Goal: Feedback & Contribution: Submit feedback/report problem

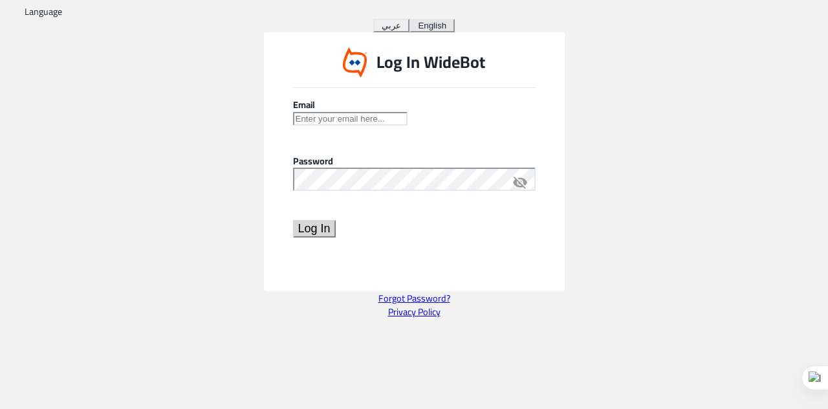
type input "noreply@widebot.net"
click at [336, 237] on button "Log In" at bounding box center [314, 228] width 43 height 17
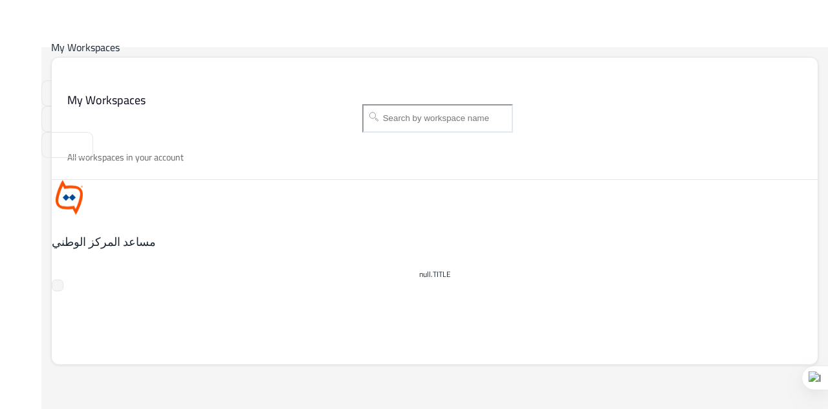
click at [121, 180] on div "مساعد المركز الوطني" at bounding box center [281, 215] width 459 height 70
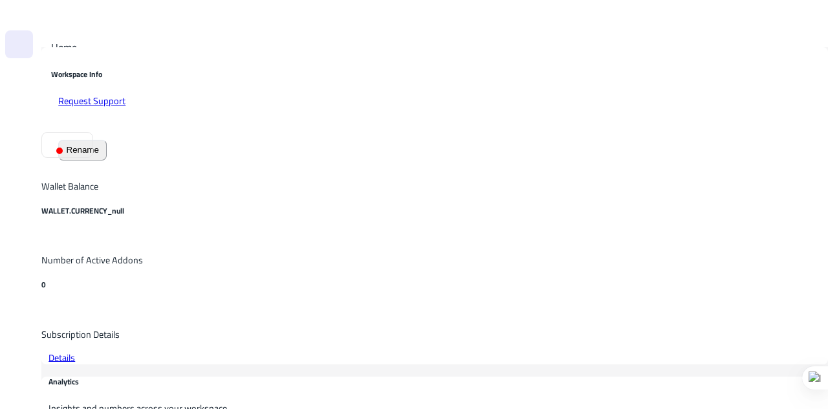
click at [40, 85] on img at bounding box center [40, 84] width 13 height 13
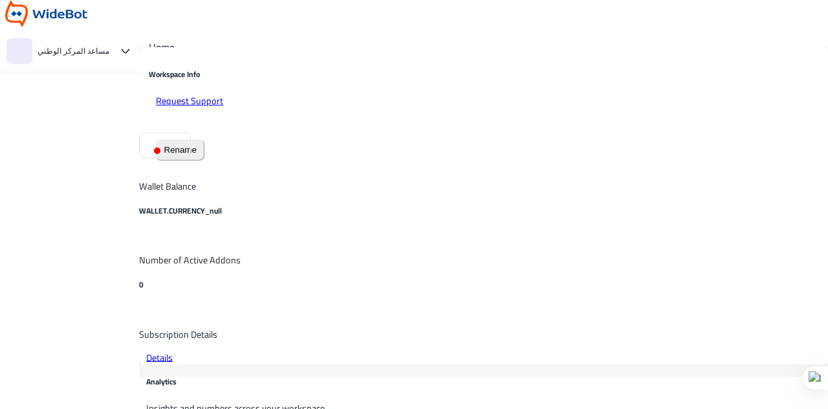
click at [132, 85] on img at bounding box center [138, 84] width 13 height 13
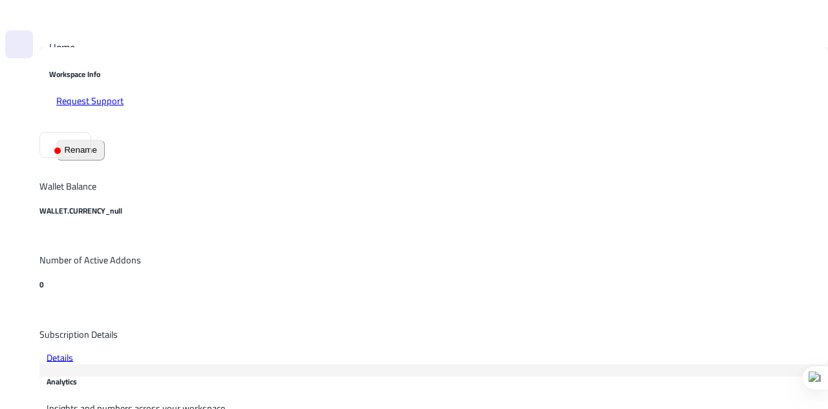
scroll to position [226, 0]
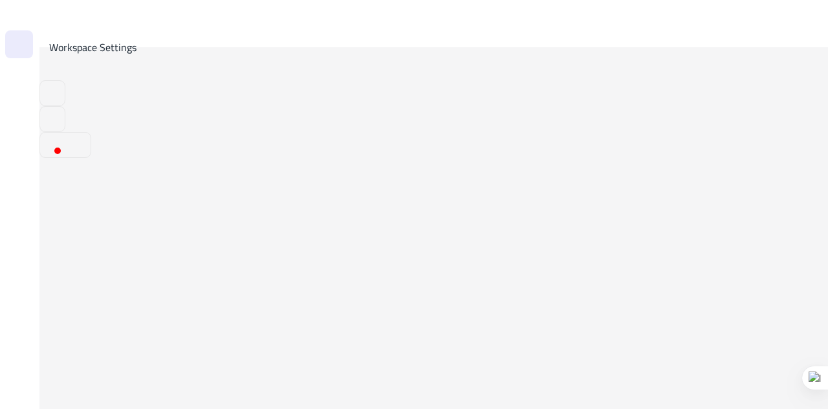
click at [35, 87] on img at bounding box center [38, 84] width 13 height 13
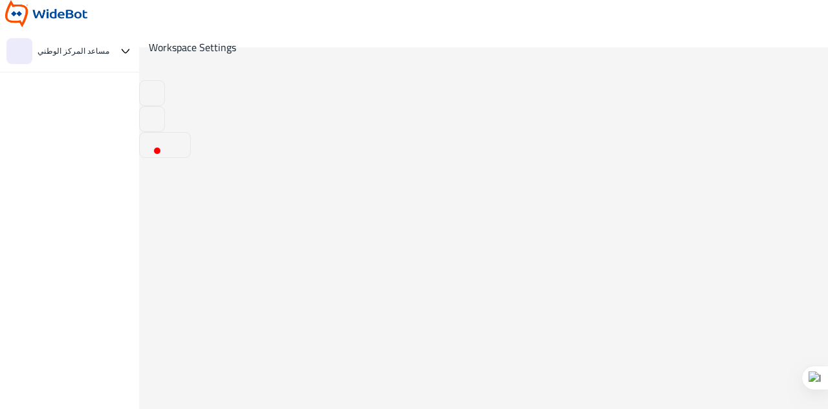
click at [136, 83] on img at bounding box center [138, 84] width 13 height 13
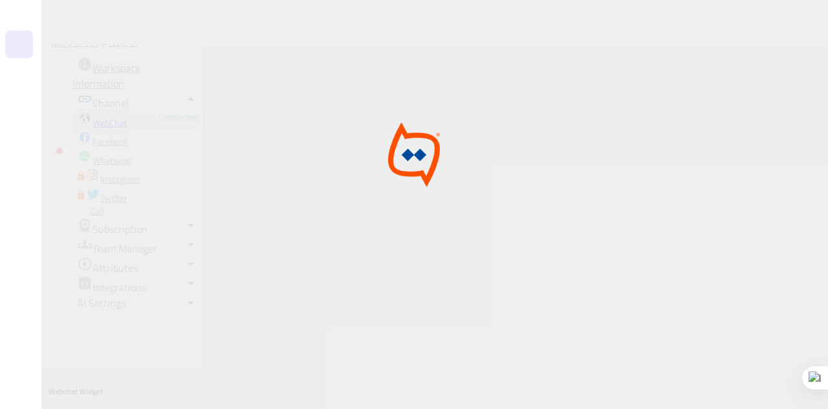
type input "المساعد الذكي "اعتمد""
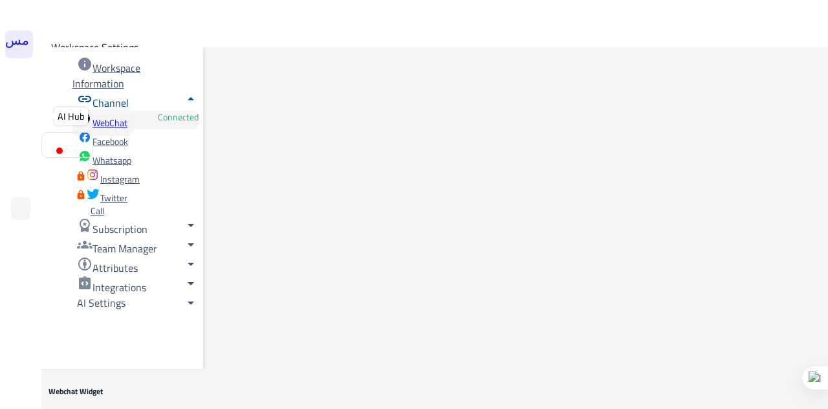
click at [21, 120] on img at bounding box center [21, 120] width 0 height 0
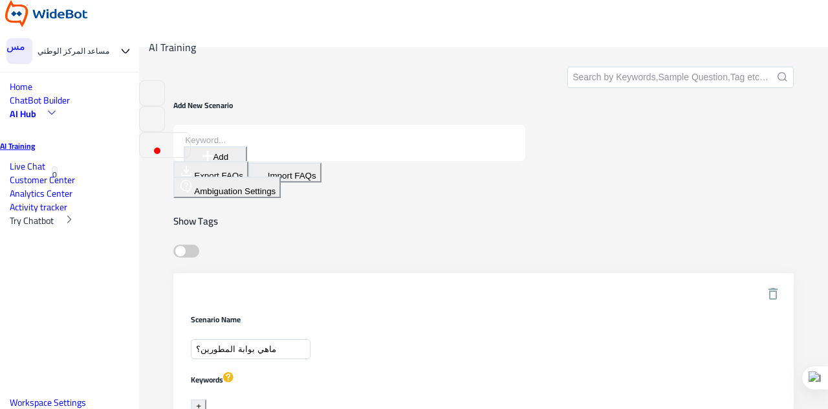
type input "after-faq"
type input "Self-Services-Individuals-Web"
type input "Self-Services-Government-Web"
type input "Budget-Government-Web"
type input "Bank Guarantee-Business-Web"
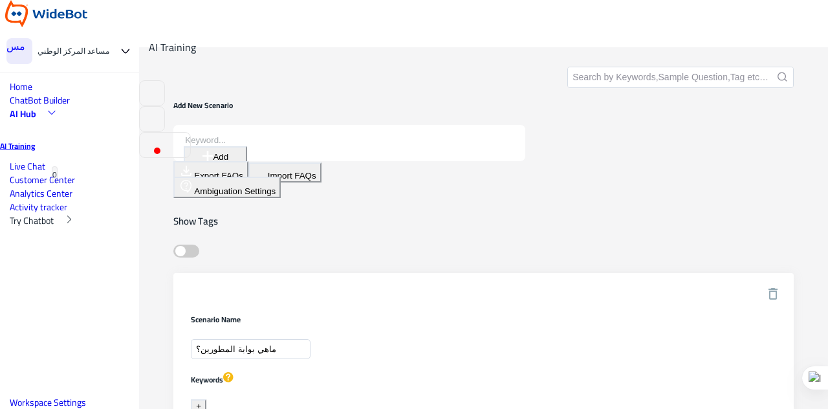
click at [568, 74] on input "text" at bounding box center [680, 77] width 225 height 20
type input "الحال"
click at [778, 72] on button "submit" at bounding box center [783, 77] width 10 height 10
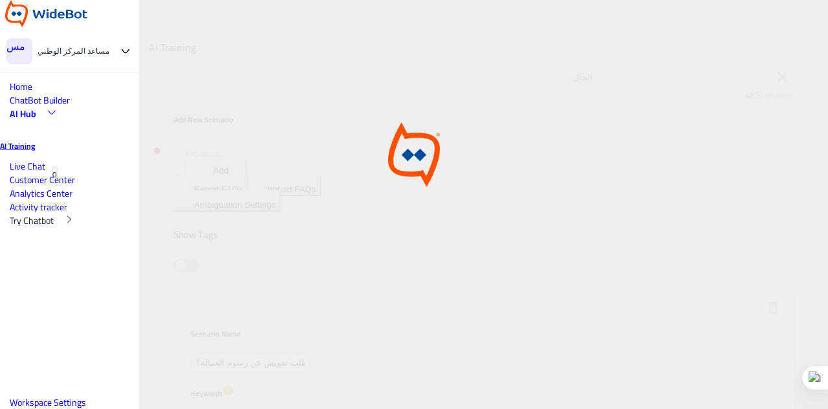
type input "after-faq"
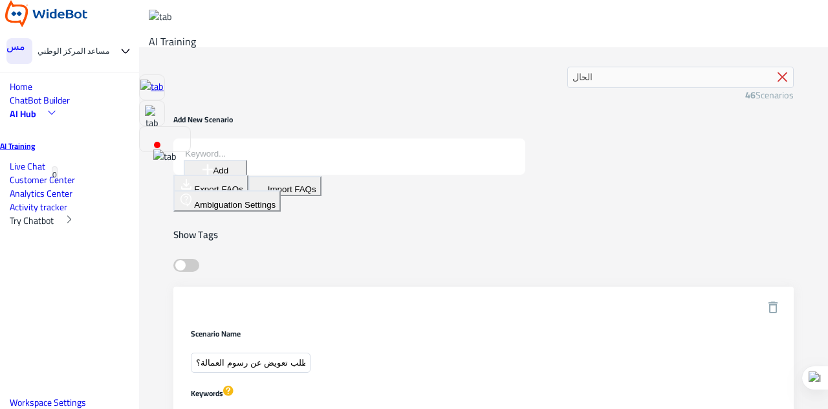
click at [778, 80] on icon at bounding box center [783, 77] width 10 height 10
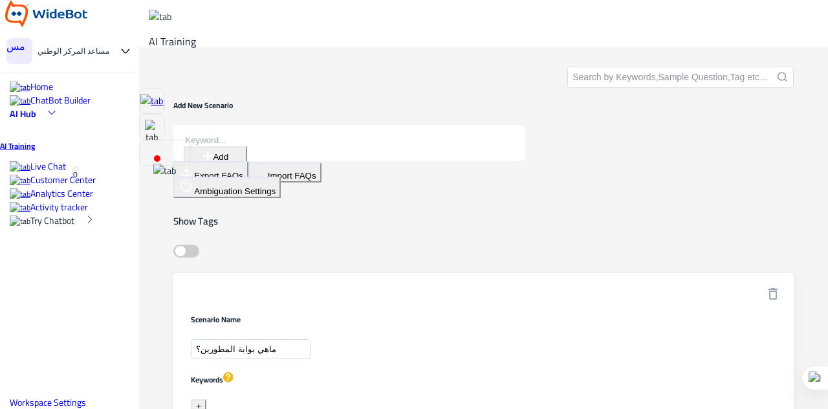
type input "Self-Services-Individuals-Web"
type input "after-faq"
click at [568, 79] on input "text" at bounding box center [680, 77] width 225 height 20
type input "Self-Services-Government-Web"
type input "Bank Guarantee-Business-Web"
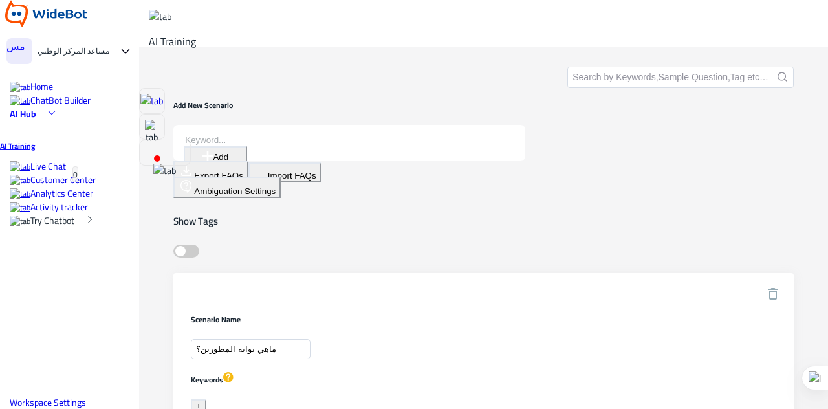
type input "Budget-Government-Web"
type input "كيف الحال"
click at [778, 72] on button "submit" at bounding box center [783, 77] width 10 height 10
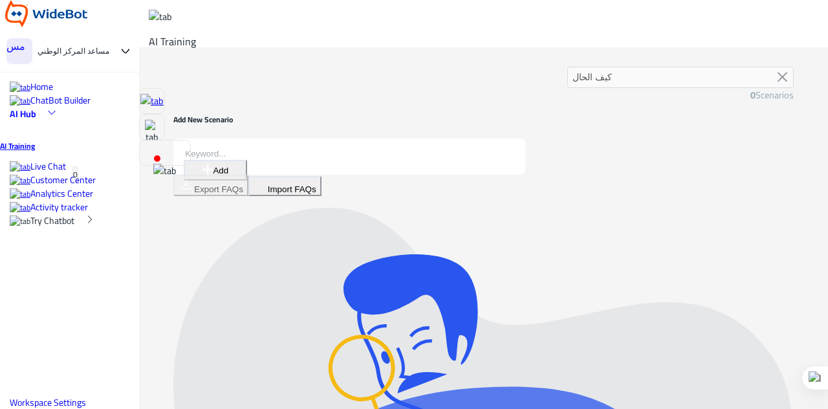
click at [34, 175] on span "Live Chat" at bounding box center [48, 166] width 36 height 17
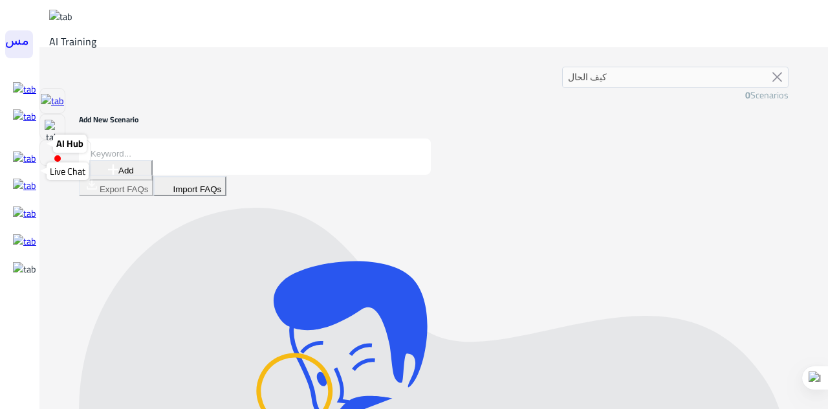
click at [18, 165] on img at bounding box center [24, 158] width 23 height 14
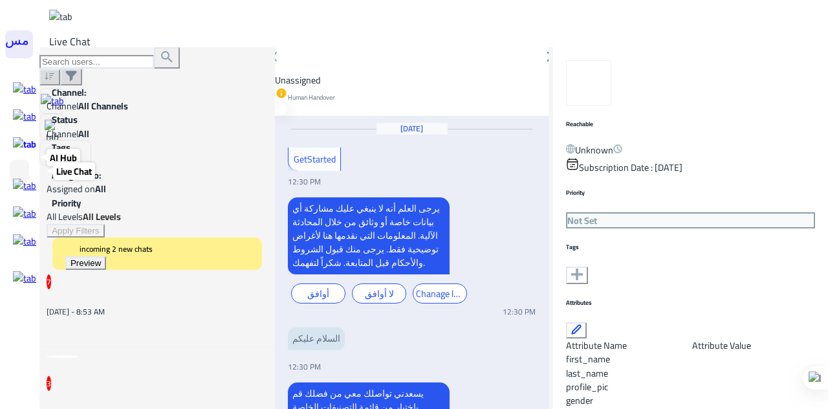
scroll to position [1040, 0]
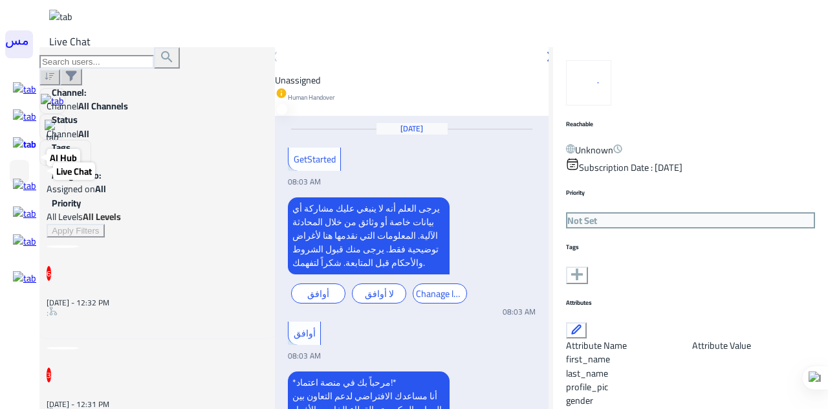
scroll to position [234, 0]
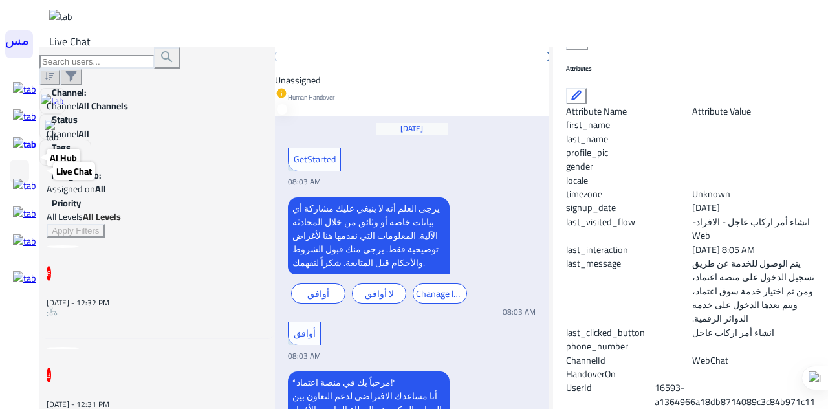
click at [143, 306] on div ":" at bounding box center [157, 322] width 221 height 32
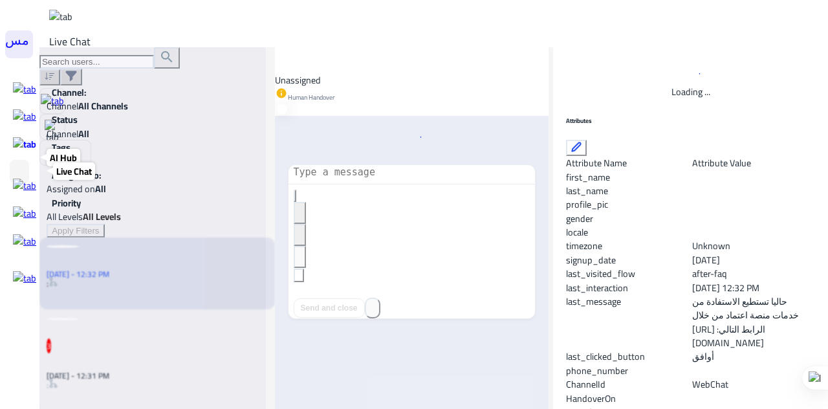
scroll to position [853, 0]
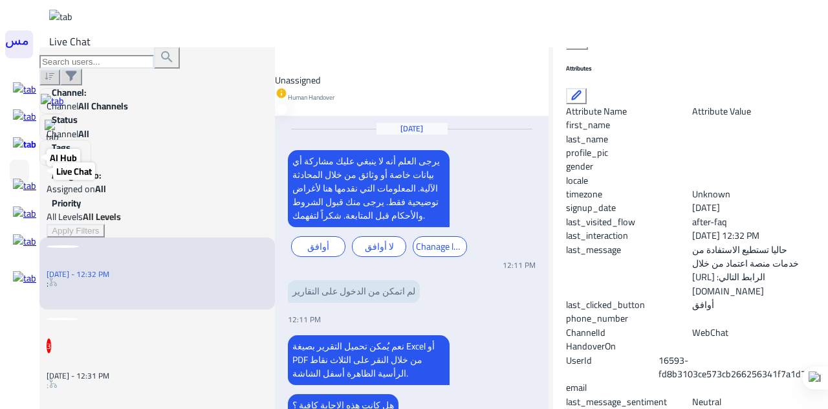
click at [109, 339] on div "3 14 October - 12:31 PM :" at bounding box center [157, 375] width 221 height 72
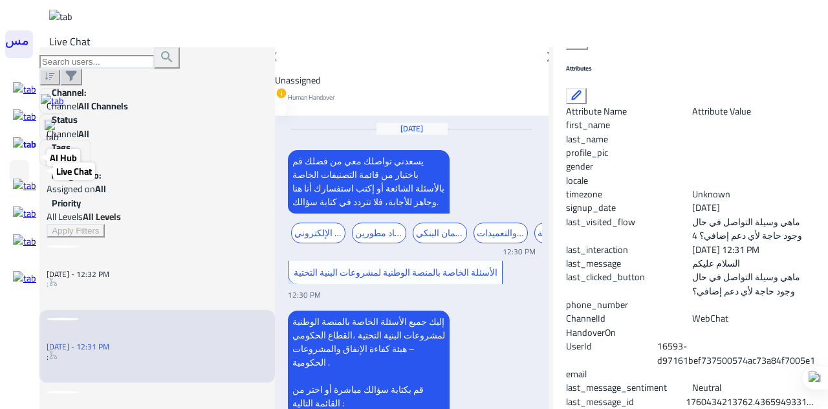
scroll to position [111, 0]
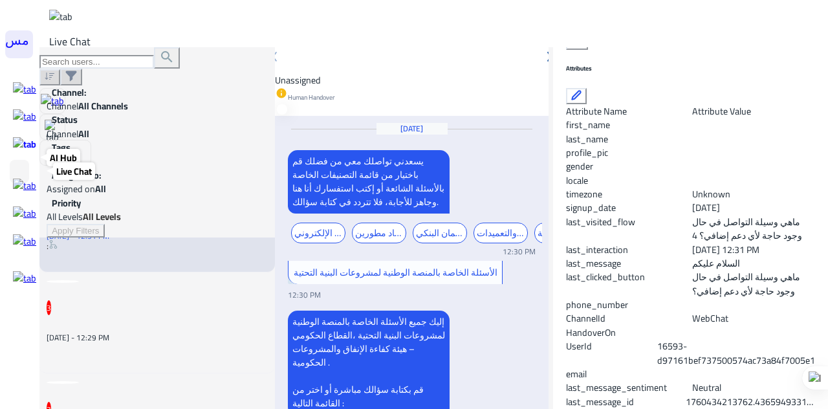
click at [133, 301] on div "3 14 October - 12:29 PM" at bounding box center [157, 322] width 221 height 43
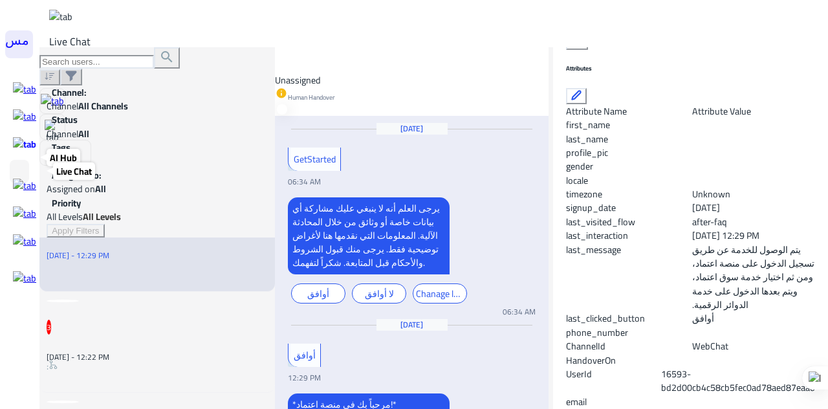
scroll to position [164, 0]
click at [142, 360] on div ":" at bounding box center [157, 376] width 221 height 32
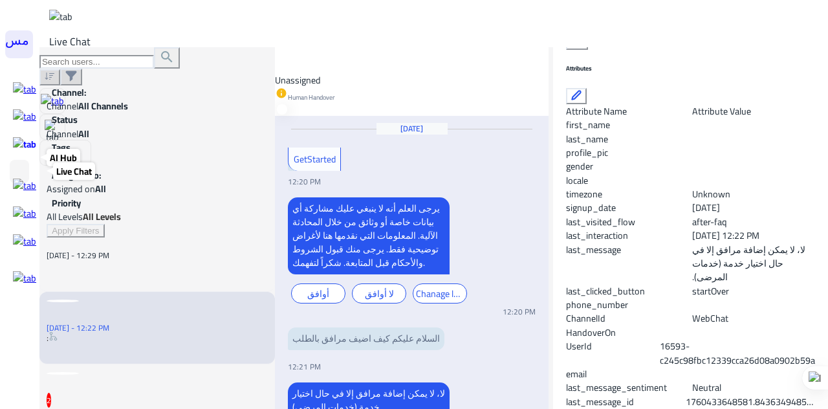
scroll to position [186, 0]
click at [136, 393] on div "2 14 October - 12:18 PM" at bounding box center [157, 414] width 221 height 43
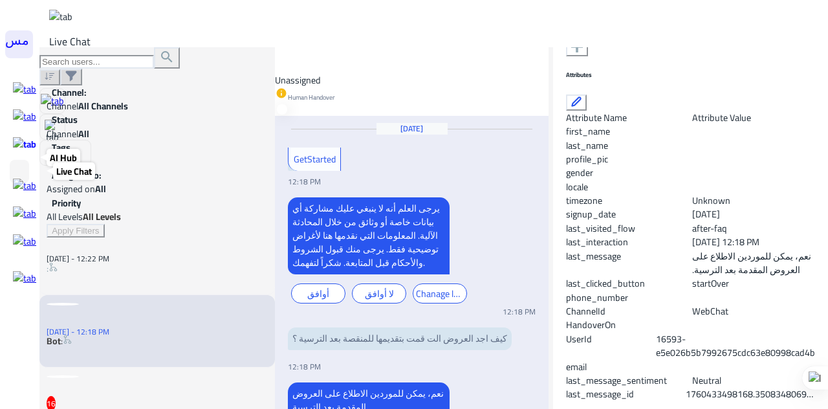
scroll to position [287, 0]
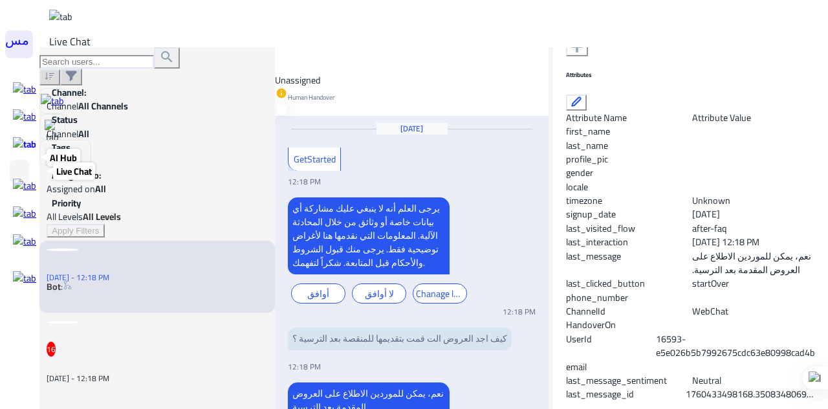
click at [138, 342] on div "16 14 October - 12:18 PM" at bounding box center [157, 363] width 221 height 43
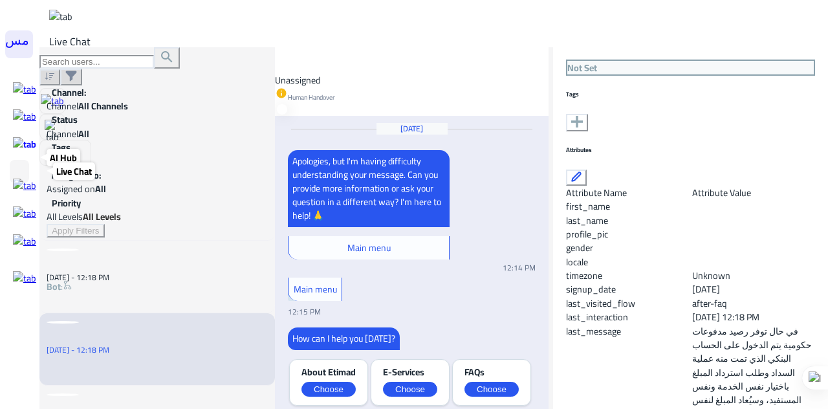
scroll to position [234, 0]
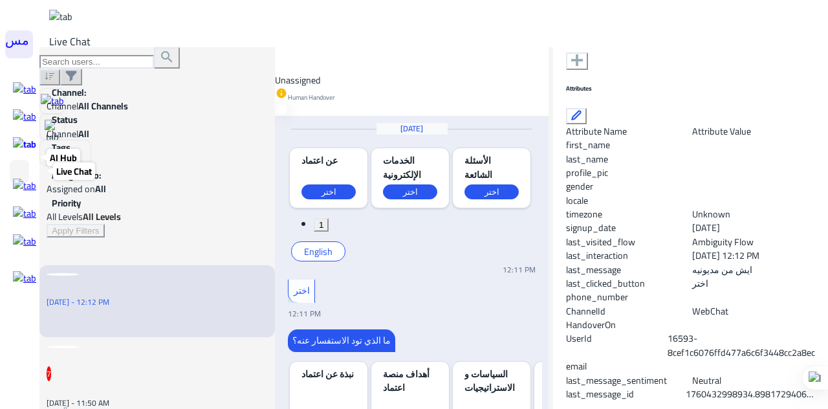
scroll to position [412, 0]
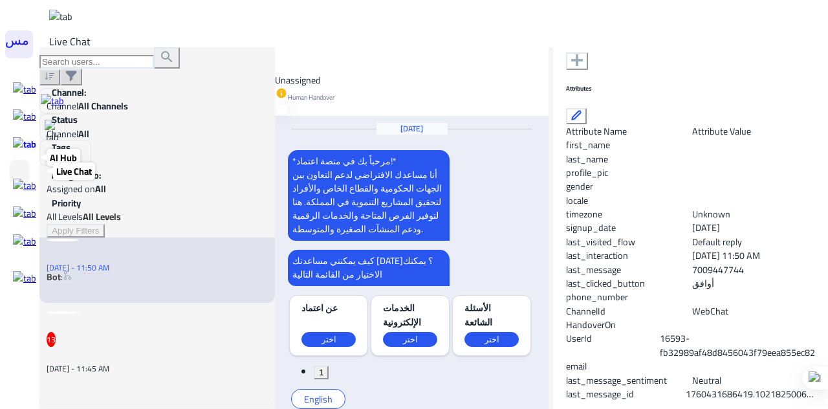
scroll to position [514, 0]
click at [180, 372] on div at bounding box center [157, 388] width 221 height 32
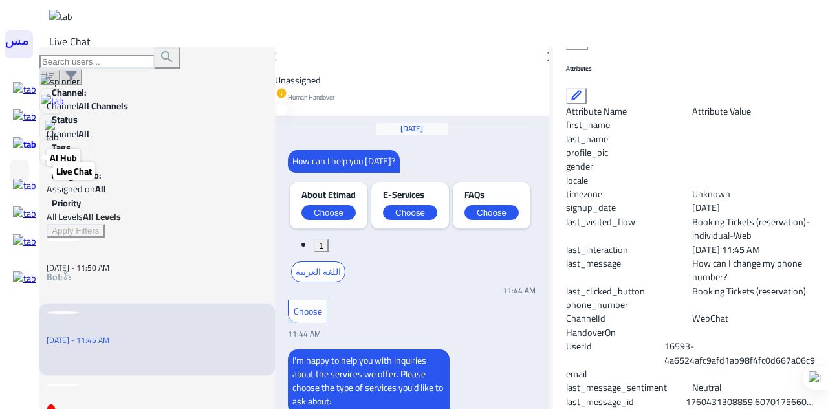
scroll to position [234, 0]
click at [725, 284] on span "Booking Tickets (reservation)" at bounding box center [754, 291] width 124 height 14
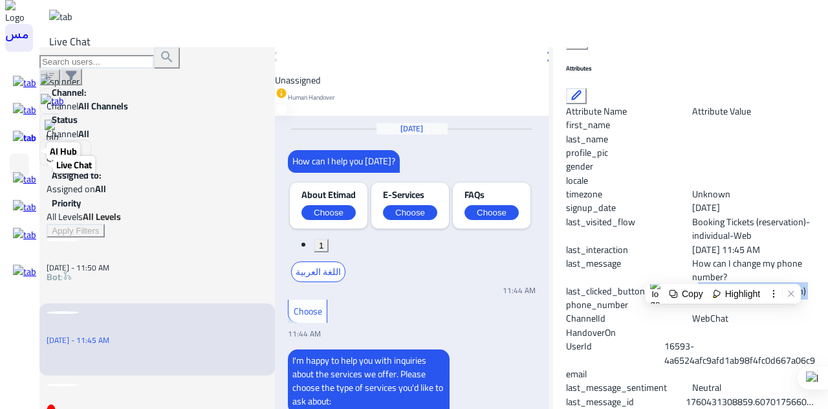
click at [725, 284] on span "Booking Tickets (reservation)" at bounding box center [754, 291] width 124 height 14
copy span "Booking Tickets (reservation)"
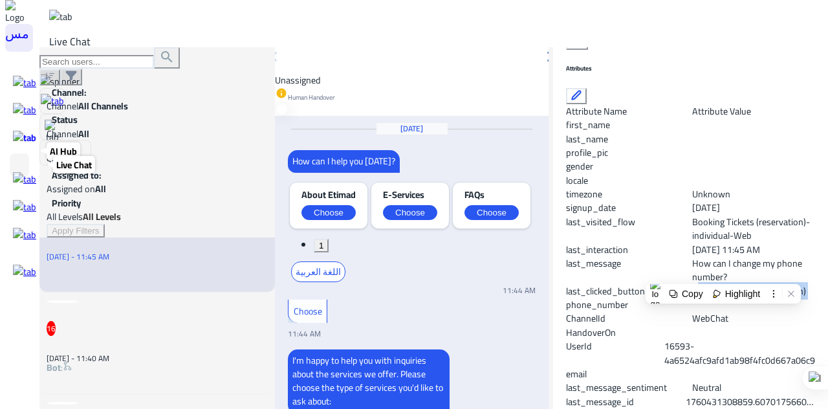
scroll to position [598, 0]
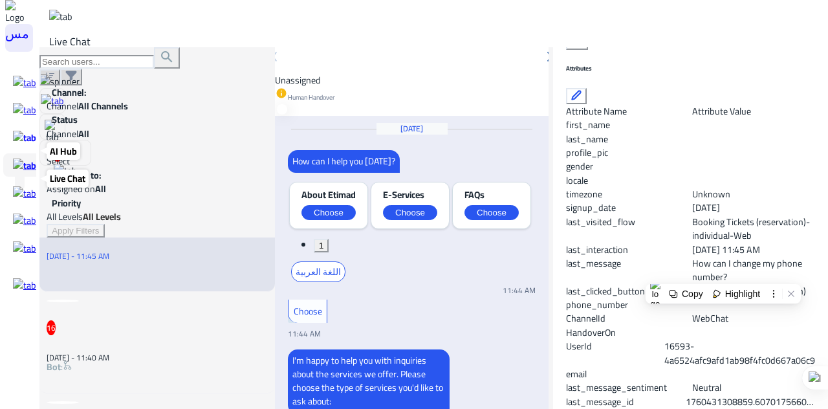
click at [158, 321] on div "16 14 October - 11:40 AM" at bounding box center [157, 342] width 221 height 43
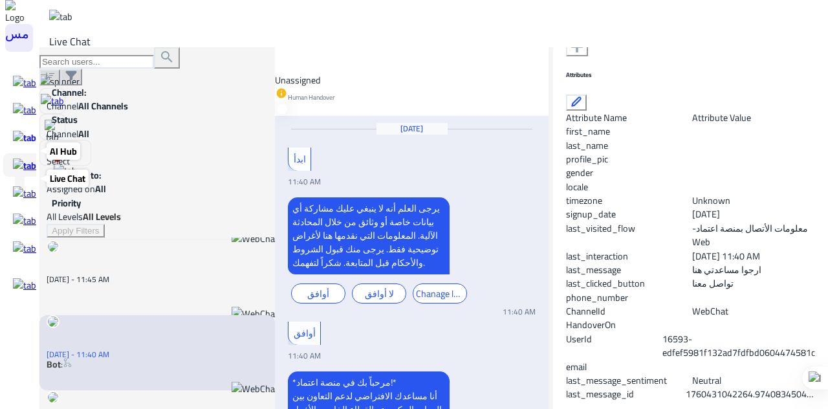
scroll to position [626, 0]
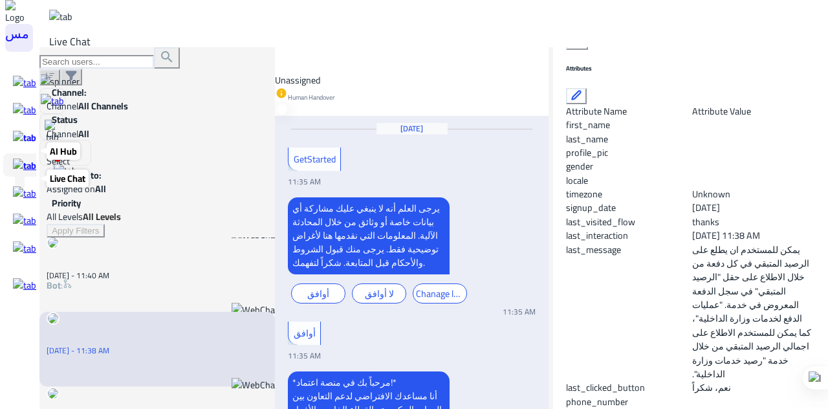
scroll to position [692, 0]
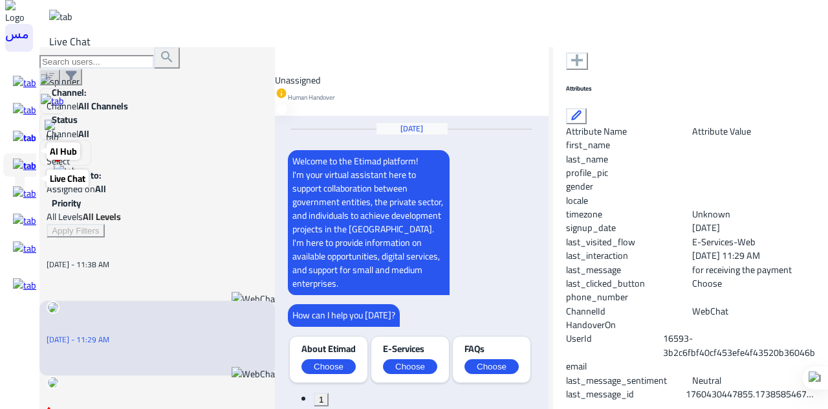
scroll to position [764, 0]
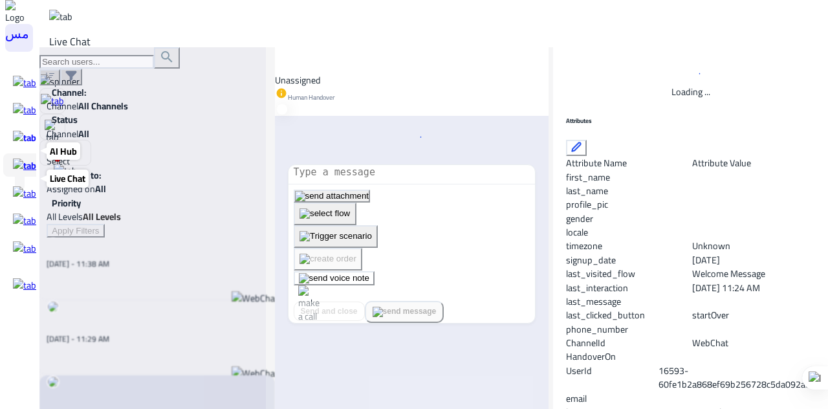
scroll to position [234, 0]
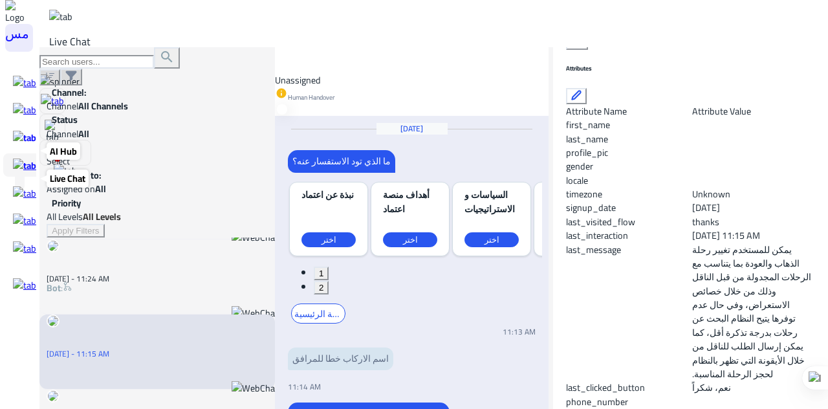
scroll to position [921, 0]
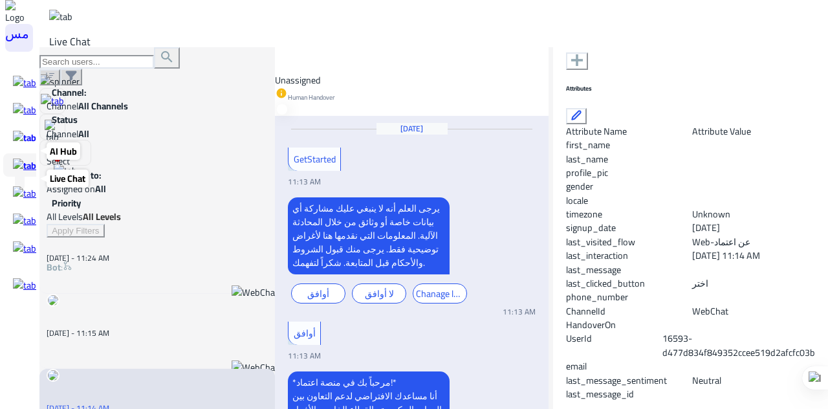
scroll to position [974, 0]
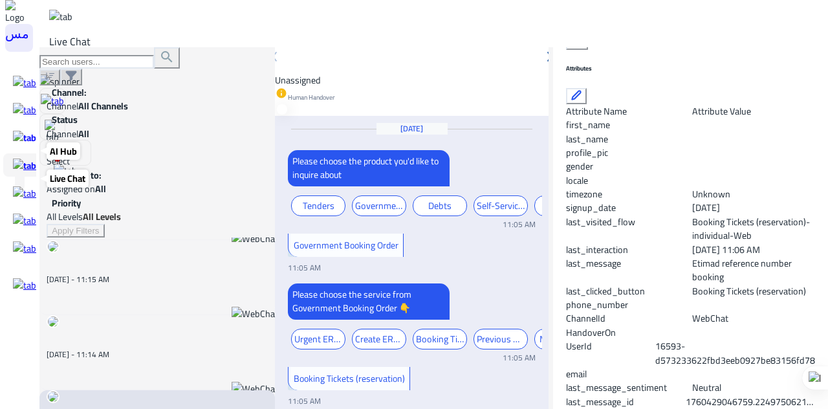
scroll to position [801, 0]
click at [694, 284] on span "Booking Tickets (reservation)" at bounding box center [754, 291] width 124 height 14
copy span "Booking Tickets (reservation)"
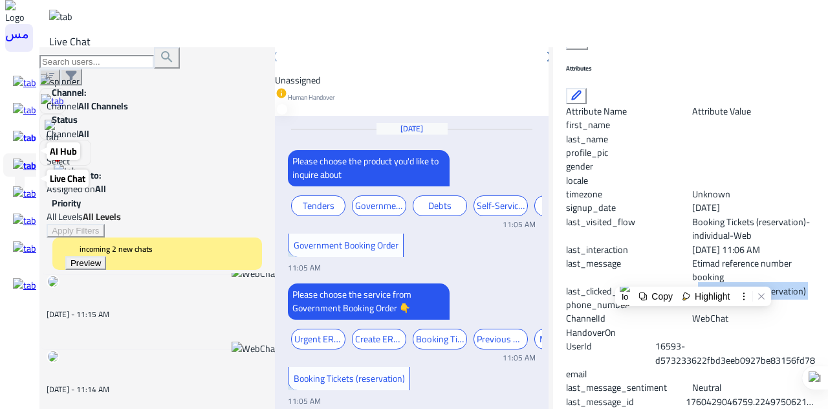
click at [106, 256] on button "Preview" at bounding box center [85, 263] width 41 height 14
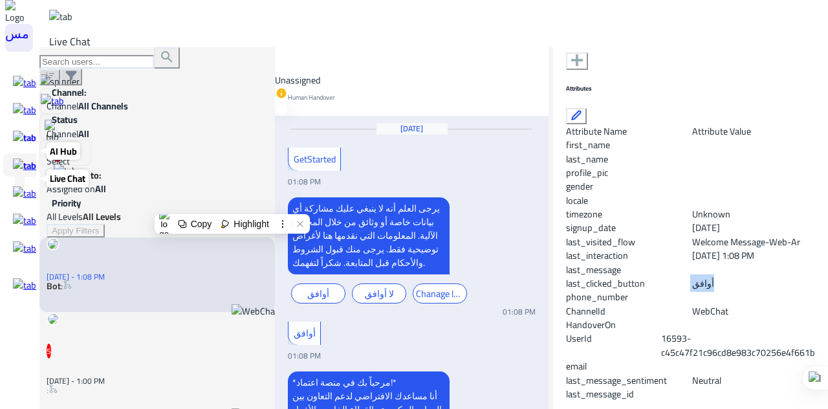
click at [19, 139] on img at bounding box center [24, 138] width 23 height 14
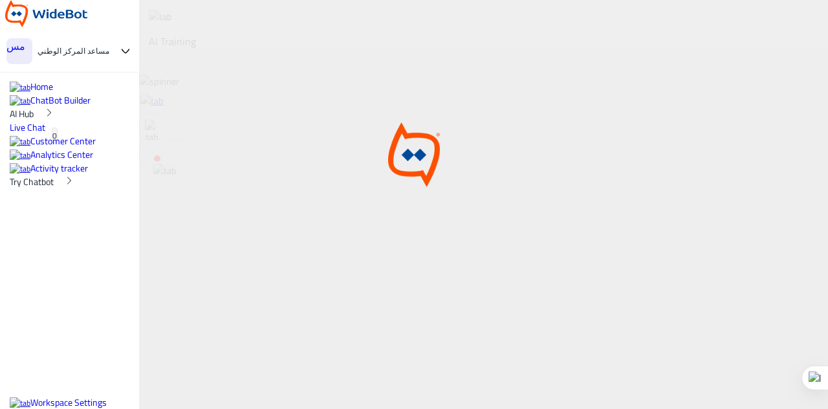
click at [34, 122] on span "AI Hub" at bounding box center [22, 113] width 24 height 17
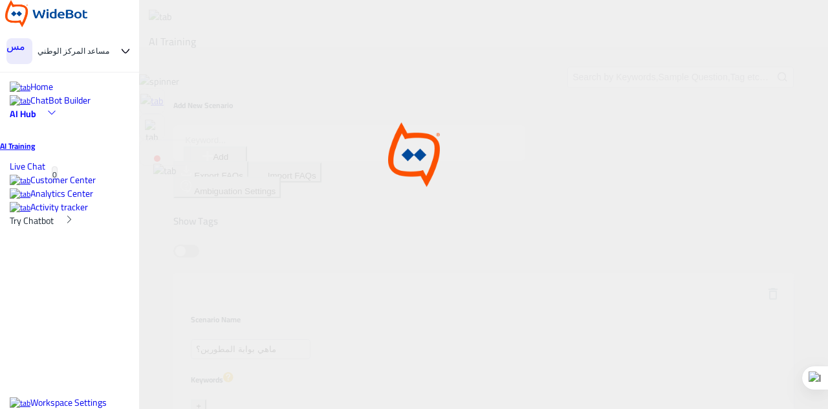
type input "after-faq"
type input "Self-Services-Individuals-Web"
type input "Self-Services-Government-Web"
type input "Budget-Government-Web"
type input "Bank Guarantee-Business-Web"
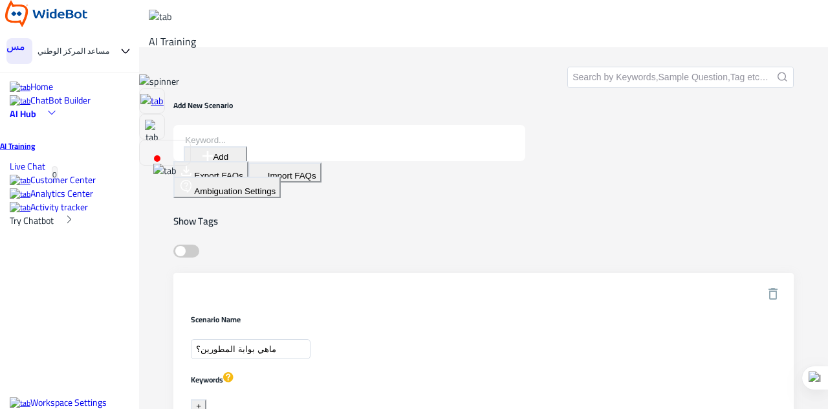
click at [568, 83] on input "text" at bounding box center [680, 77] width 225 height 20
click at [296, 144] on input at bounding box center [240, 140] width 112 height 11
type input ";"
type input "كيف الحال؟"
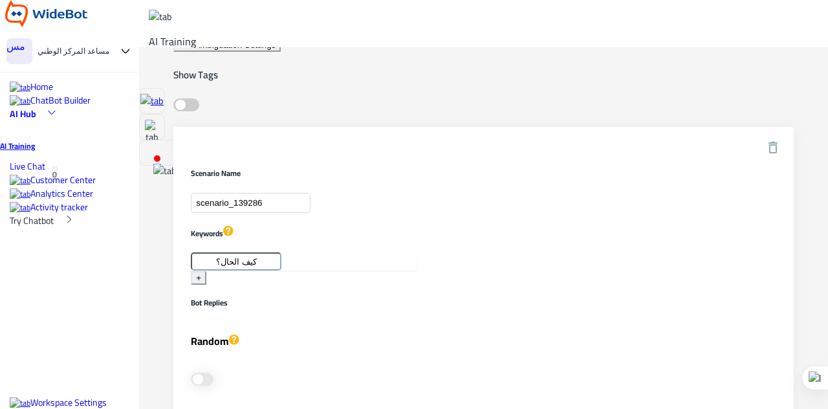
scroll to position [151, 0]
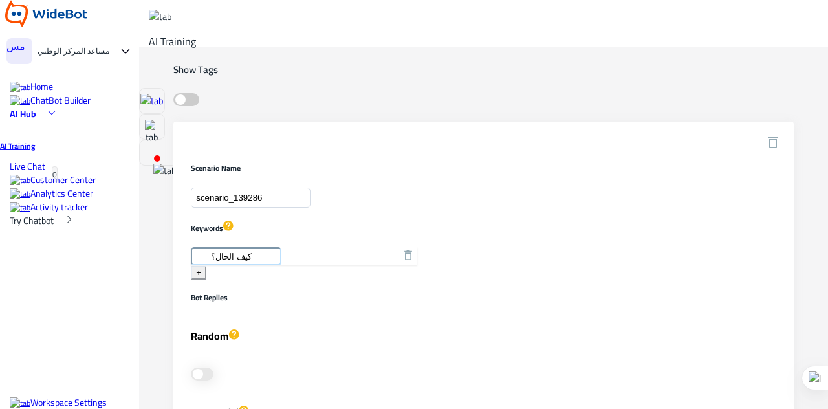
click at [238, 247] on input "كيف الحال؟" at bounding box center [236, 256] width 91 height 18
click at [243, 188] on input "scenario_139286" at bounding box center [251, 198] width 120 height 20
paste input "كيف الحال؟"
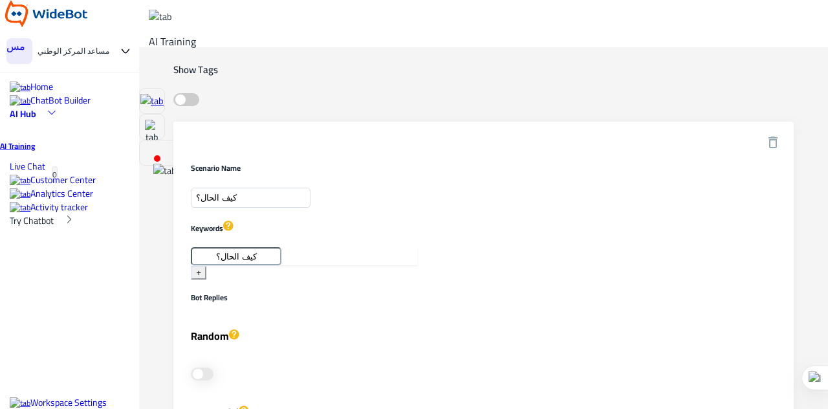
type input "كيف الحال؟"
paste textarea "كيف الحال؟"
type textarea "كيف الحال؟"
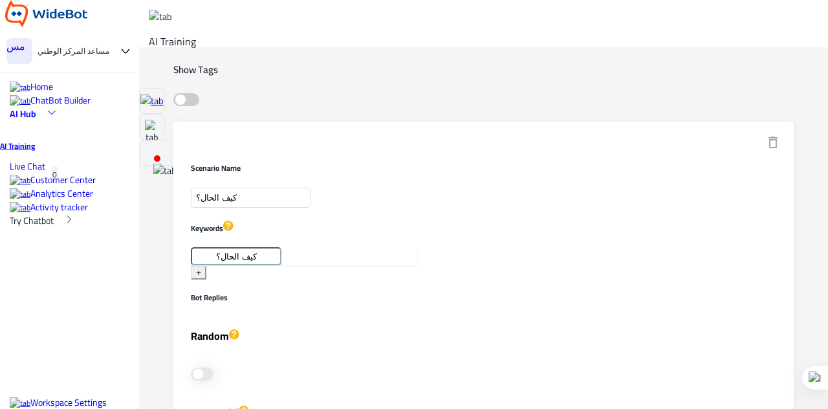
type input "ي"
type input "انا بخير كيف يمكنني مساعدتك اليوم"
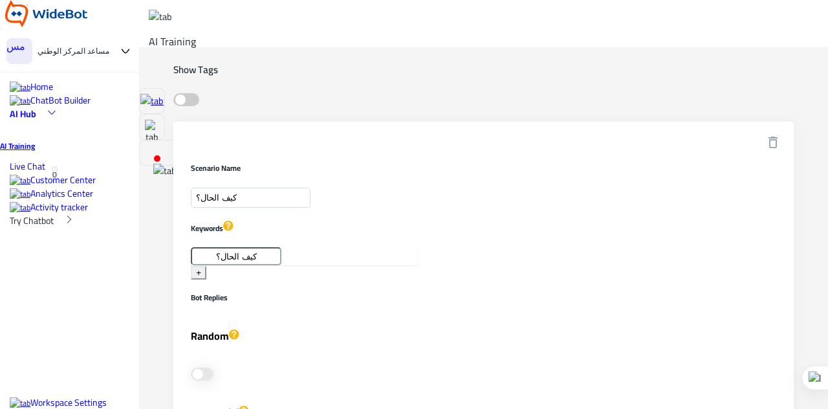
type input "ص"
type input "Welcome Message-Web-Ar"
click at [728, 189] on div "Scenario Name كيف الحال؟ Keywords كيف الحال؟ + Bot Replies Random Sequential Te…" at bounding box center [483, 378] width 585 height 431
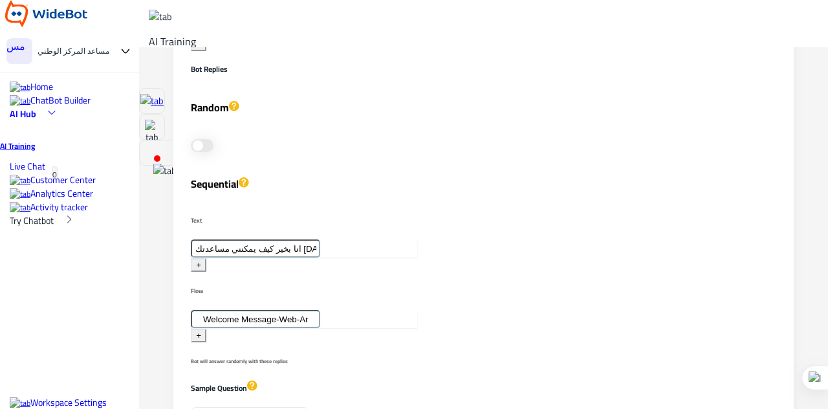
scroll to position [382, 0]
click at [59, 394] on span "Workspace Settings" at bounding box center [68, 402] width 76 height 17
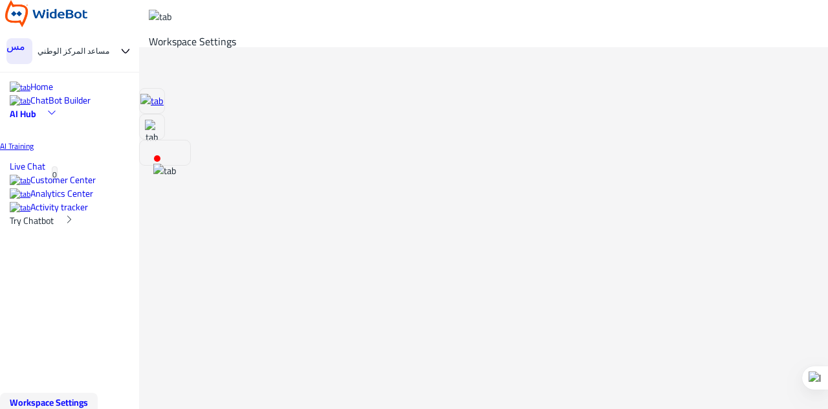
click at [57, 152] on p "AI Training" at bounding box center [69, 146] width 139 height 12
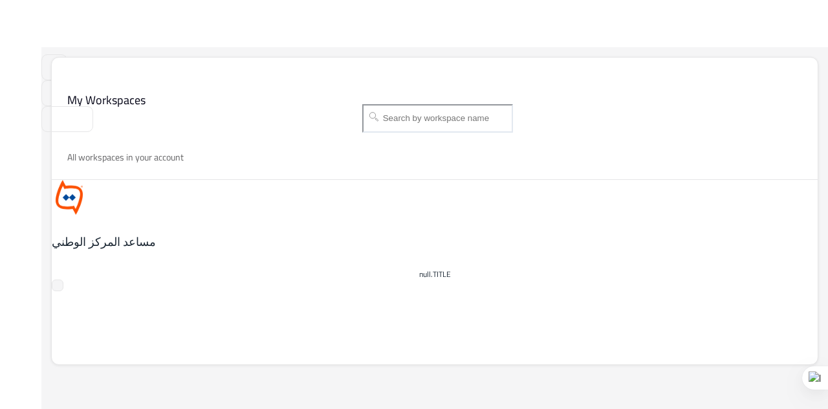
click at [265, 234] on h5 "مساعد المركز الوطني" at bounding box center [190, 242] width 276 height 16
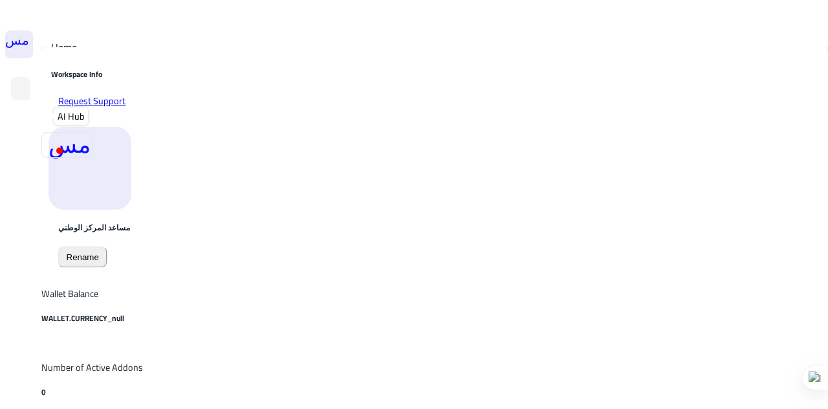
click at [21, 120] on img at bounding box center [21, 120] width 0 height 0
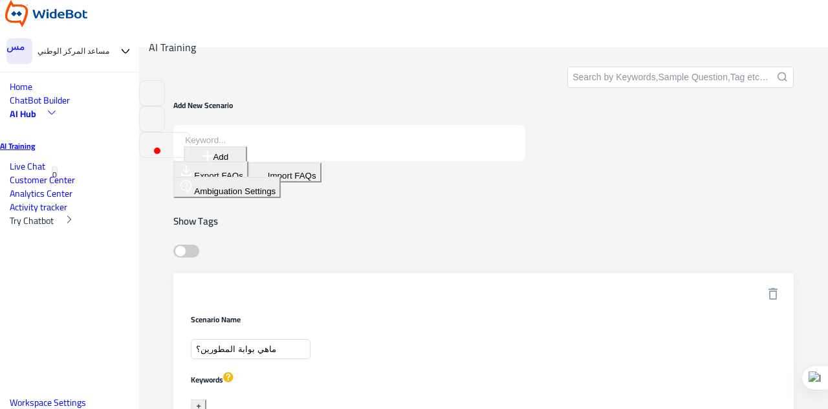
click at [568, 80] on input "text" at bounding box center [680, 77] width 225 height 20
type input "السلام عليكم"
click at [778, 72] on button "submit" at bounding box center [783, 77] width 10 height 10
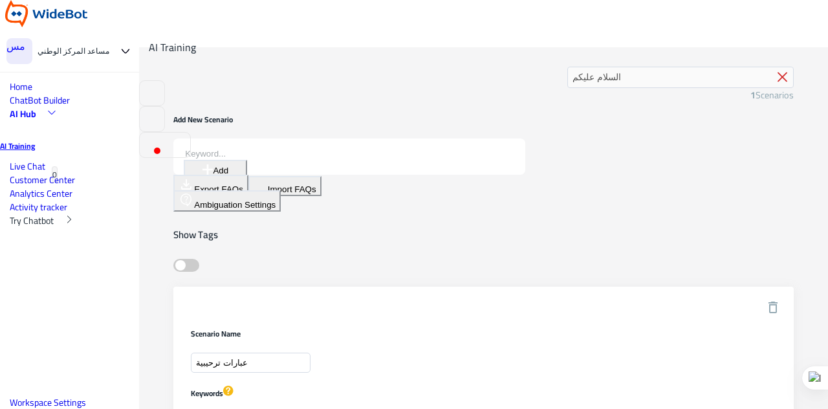
click at [778, 76] on icon at bounding box center [783, 77] width 10 height 10
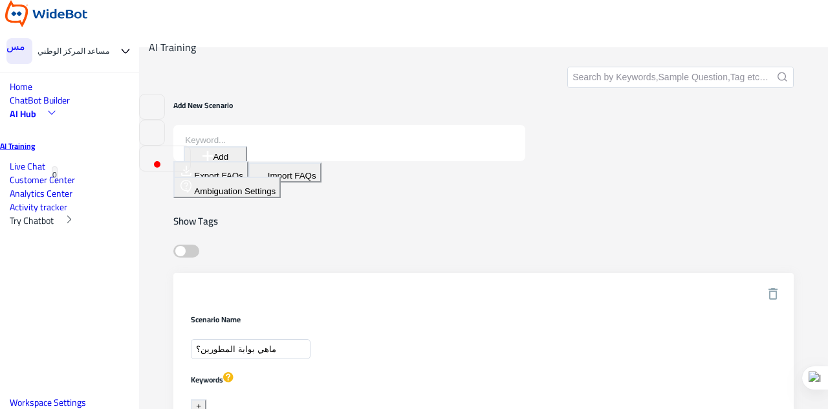
click at [36, 122] on span "AI Hub" at bounding box center [23, 113] width 27 height 17
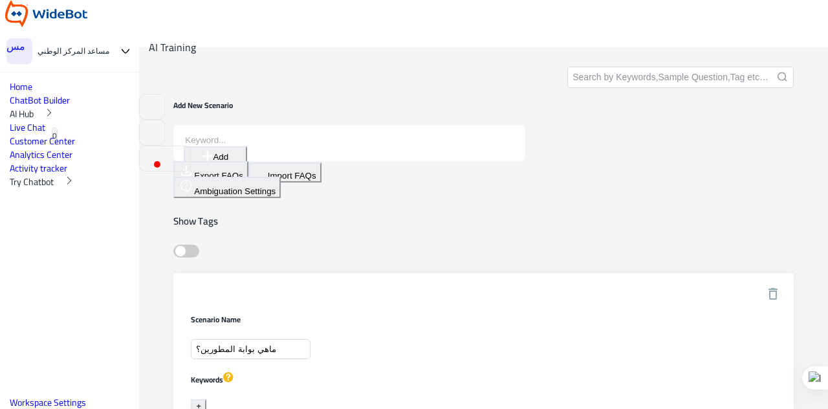
click at [34, 122] on span "AI Hub" at bounding box center [22, 113] width 24 height 17
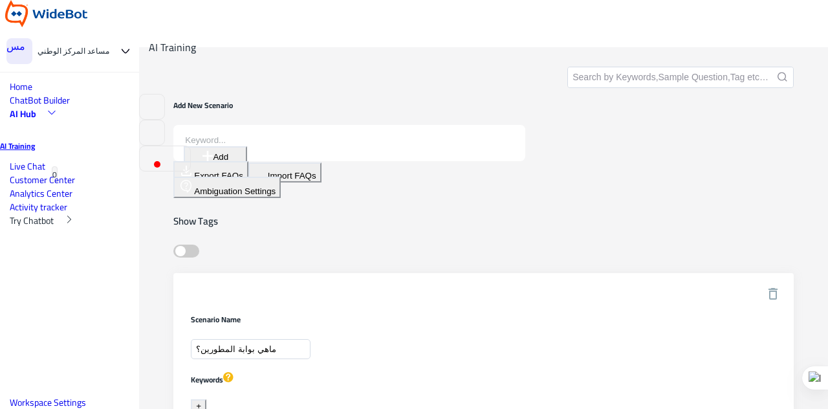
click at [44, 152] on p "AI Training" at bounding box center [69, 146] width 139 height 12
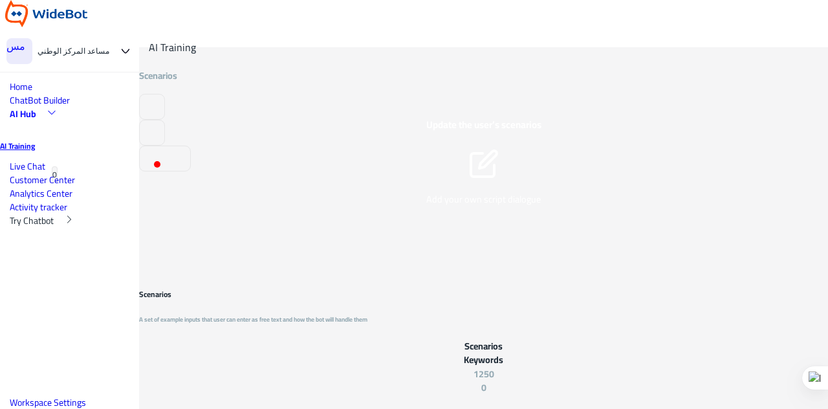
click at [39, 109] on span "ChatBot Builder" at bounding box center [40, 100] width 60 height 17
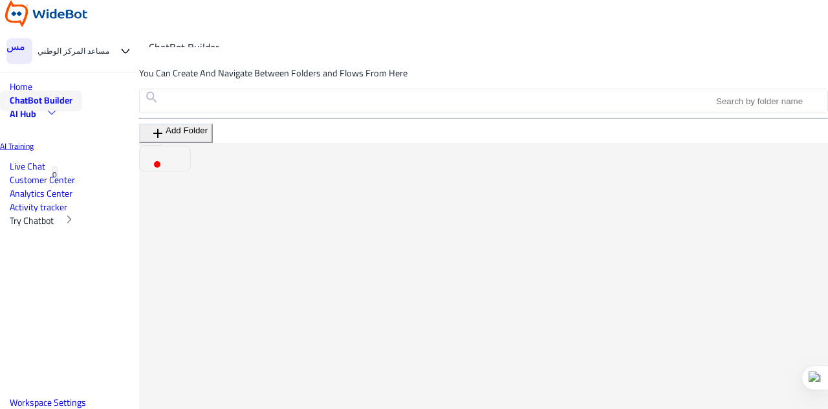
click at [714, 113] on input at bounding box center [770, 100] width 113 height 23
paste input "Booking Tickets (reservation)"
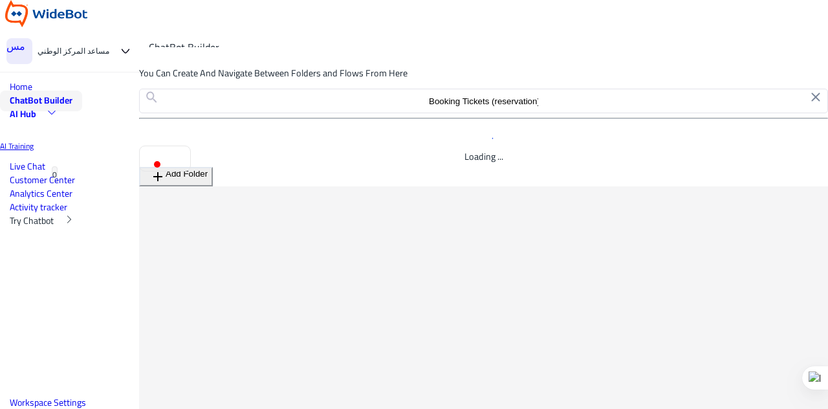
click at [427, 112] on input "Booking Tickets (reservation)" at bounding box center [483, 100] width 113 height 23
type input "Booking Tickets"
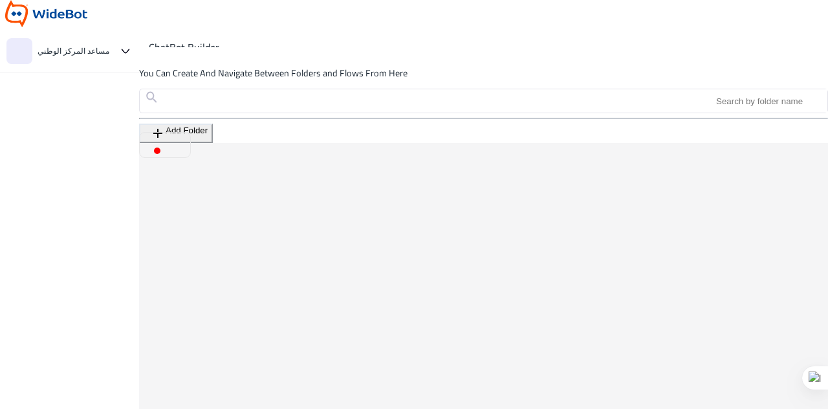
click at [714, 113] on input at bounding box center [770, 100] width 113 height 23
paste input "Booking Tickets (reservation)"
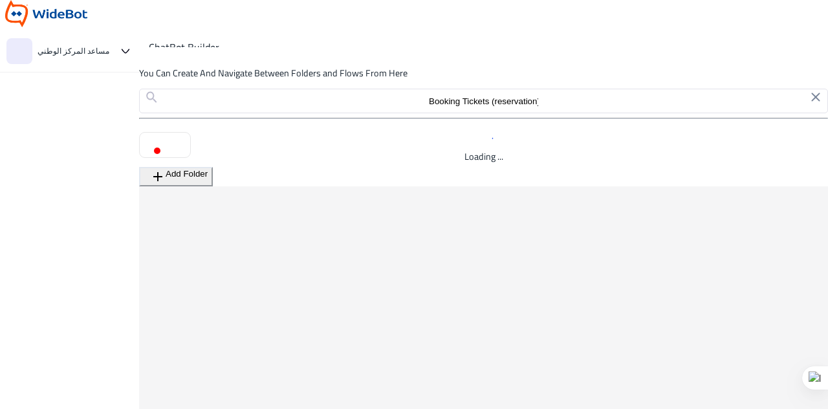
click at [427, 113] on input "Booking Tickets (reservation)" at bounding box center [483, 100] width 113 height 23
type input "Booking Tickets"
click at [808, 105] on icon at bounding box center [816, 97] width 16 height 16
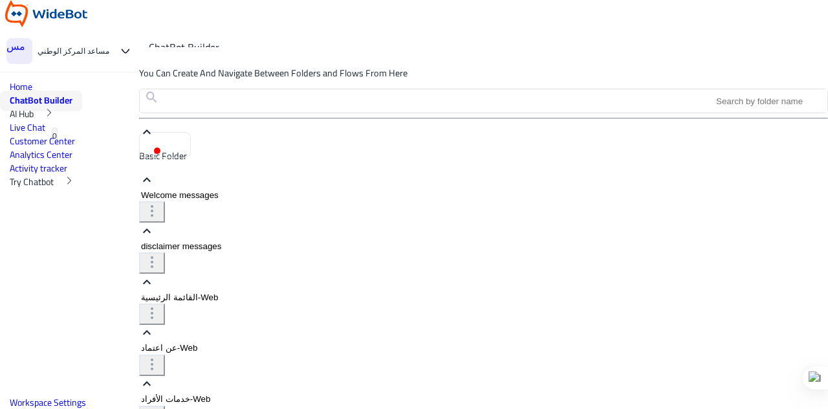
select select "1"
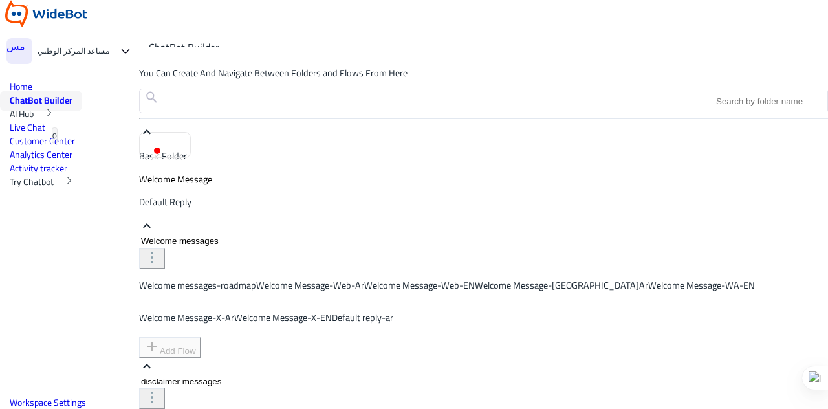
scroll to position [207, 0]
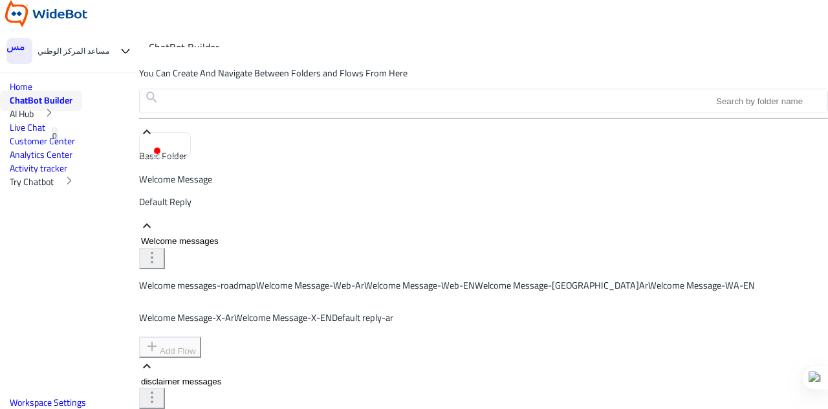
scroll to position [0, 0]
select select "3"
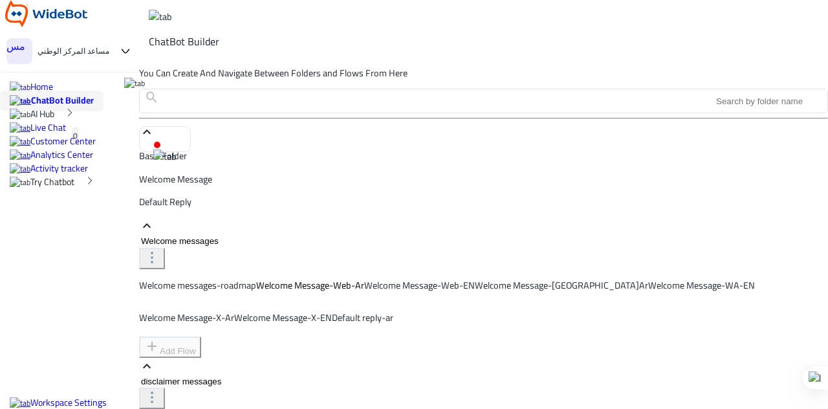
click at [332, 311] on p "Default reply-ar" at bounding box center [362, 318] width 61 height 14
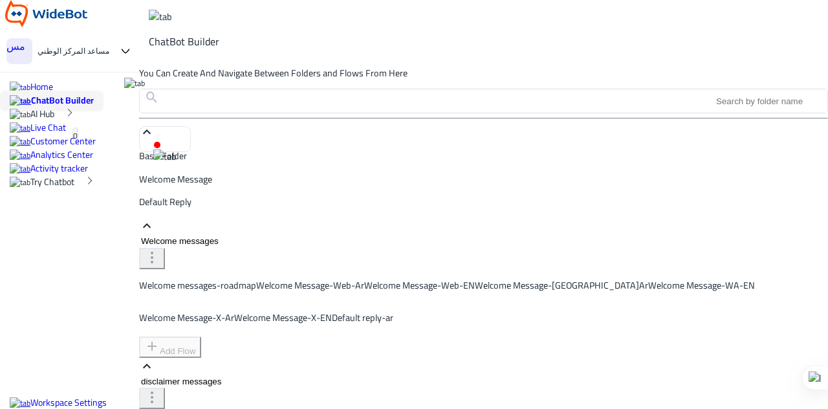
scroll to position [155, 0]
click at [256, 278] on p "Welcome Message-Web-Ar" at bounding box center [310, 285] width 108 height 14
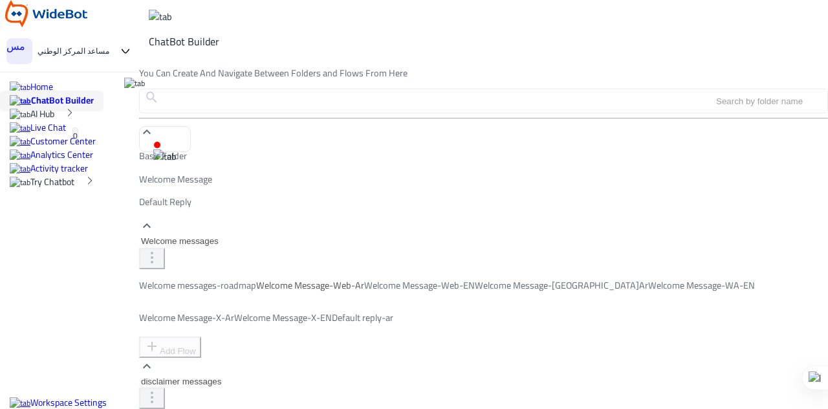
select select "3"
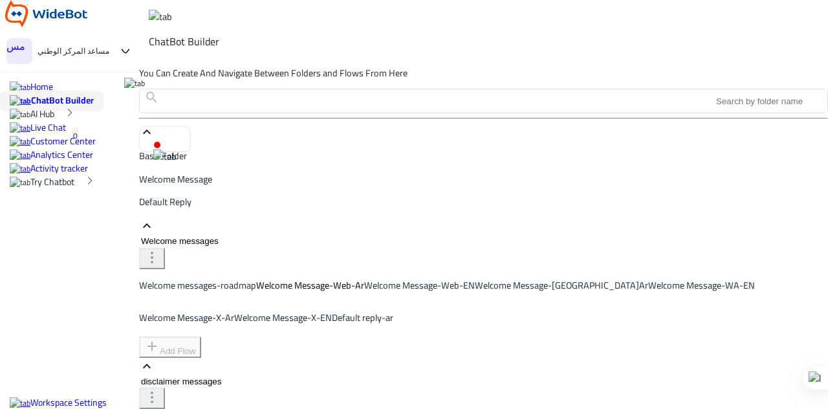
click at [54, 122] on span "AI Hub" at bounding box center [42, 113] width 24 height 17
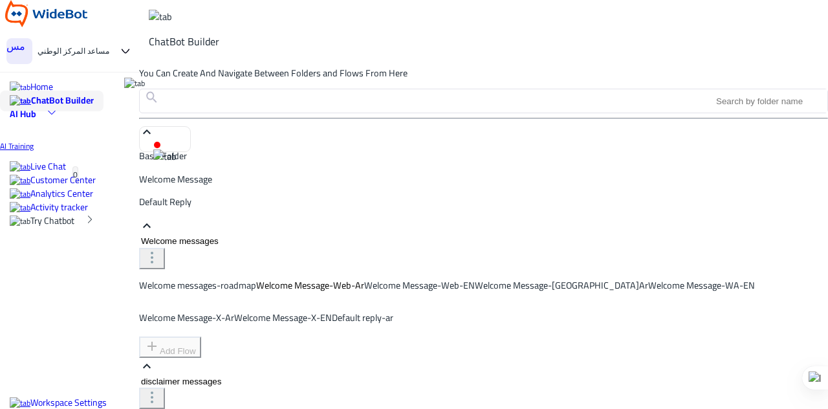
click at [65, 152] on p "AI Training" at bounding box center [69, 146] width 139 height 12
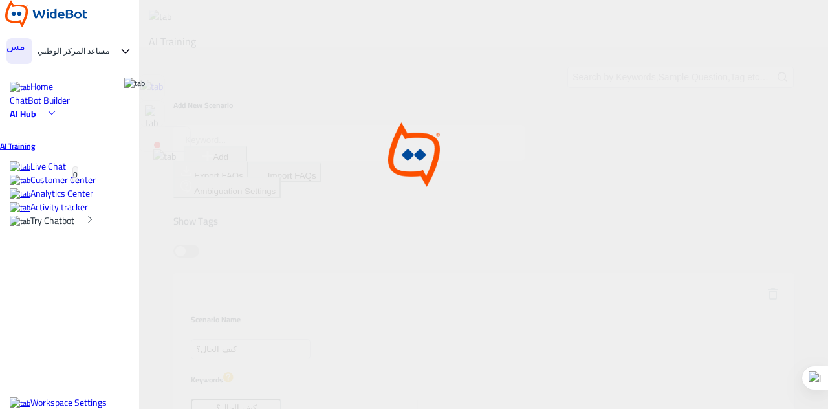
type input "Welcome Message-Web-Ar"
type input "after-faq"
type input "Self-Services-Individuals-Web"
type input "Self-Services-Government-Web"
type input "Budget-Government-Web"
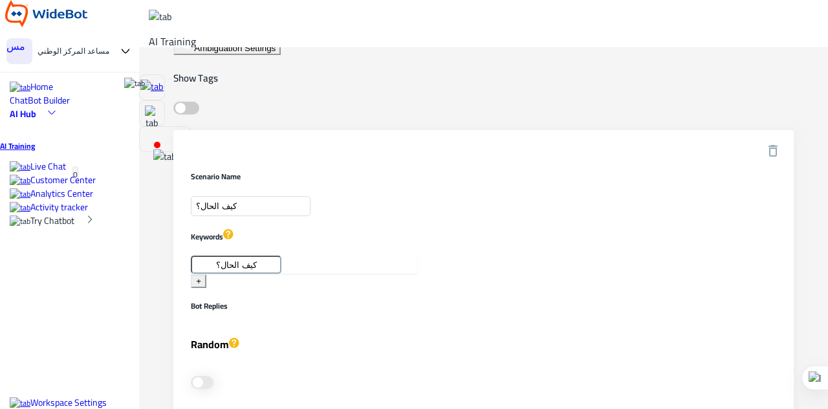
scroll to position [144, 0]
click at [402, 257] on icon at bounding box center [408, 263] width 13 height 13
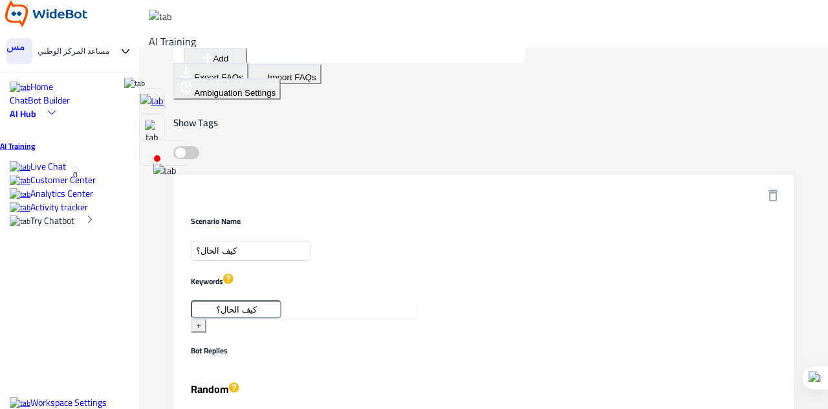
scroll to position [0, 0]
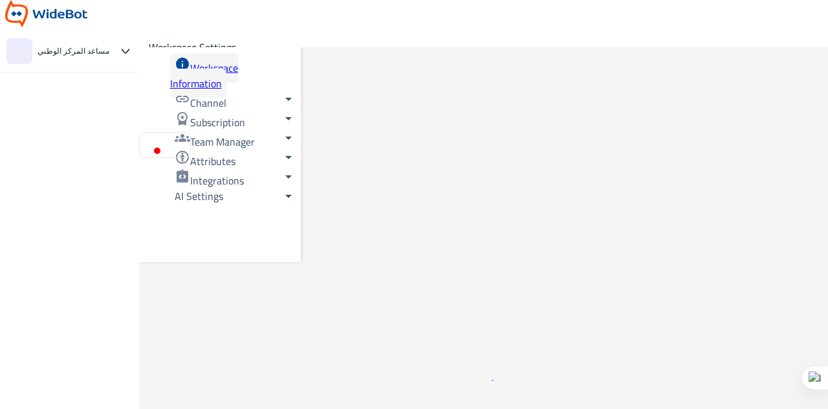
click at [183, 210] on link "AI Settings arrow_drop_down" at bounding box center [199, 195] width 58 height 29
click at [182, 223] on link "Conversational AI Models" at bounding box center [223, 210] width 106 height 27
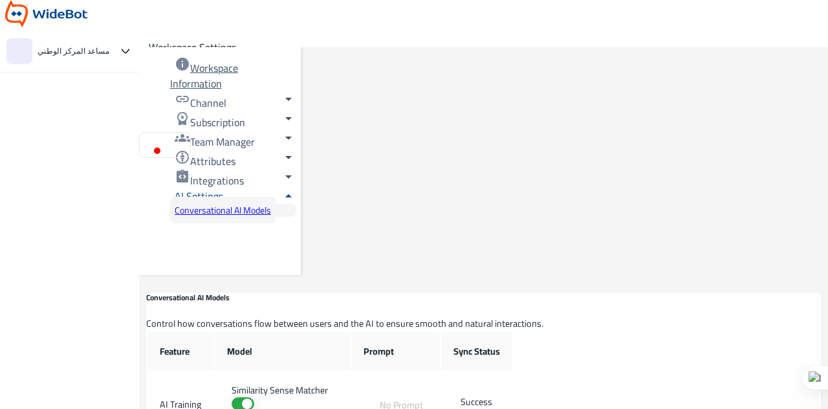
click at [500, 393] on span "Success" at bounding box center [476, 401] width 47 height 17
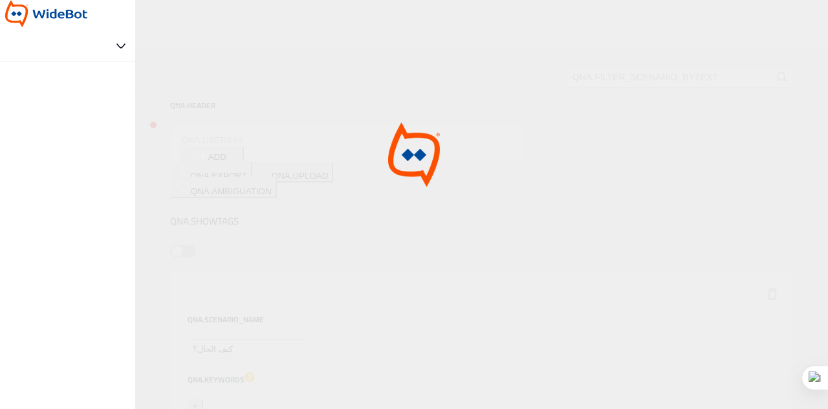
type input "Welcome Message-Web-Ar"
type input "after-faq"
type input "Self-Services-Individuals-Web"
type input "Self-Services-Government-Web"
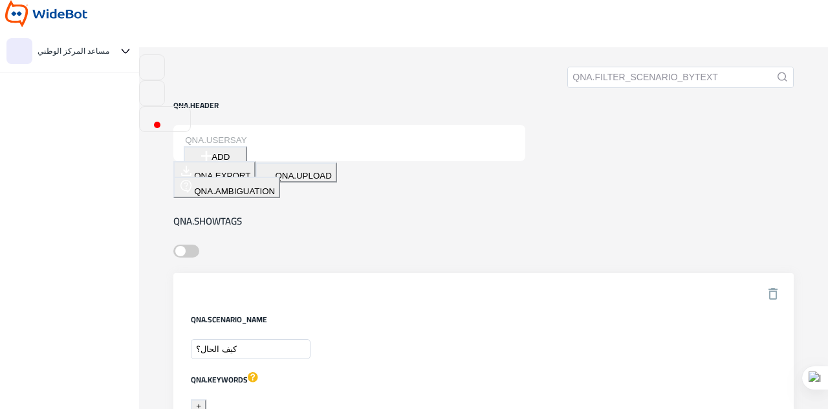
type input "Budget-Government-Web"
click at [568, 83] on input "text" at bounding box center [680, 77] width 225 height 20
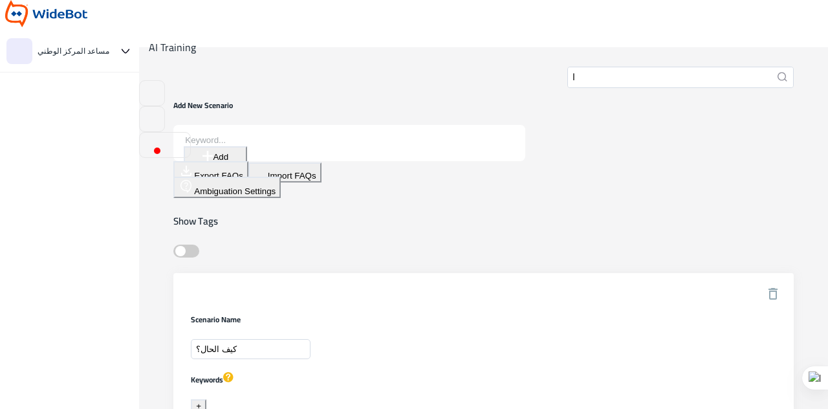
type input "السلام عليكم"
click at [552, 85] on div "السلام عليكم 1251 Scenarios" at bounding box center [483, 77] width 620 height 21
click at [778, 80] on icon "submit" at bounding box center [783, 77] width 10 height 10
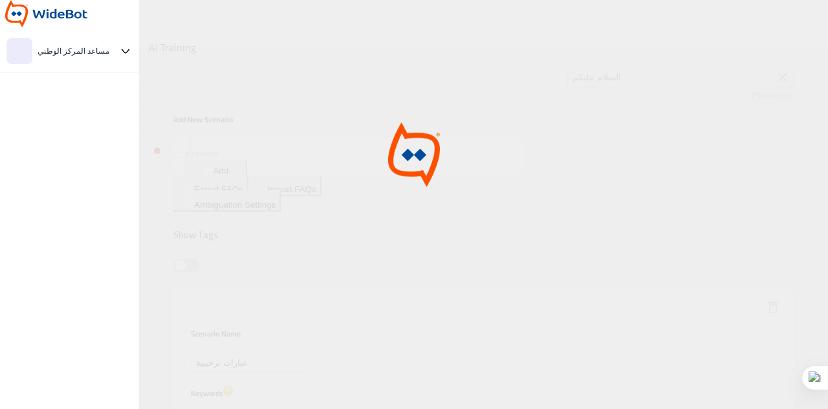
type input "Welcome Message"
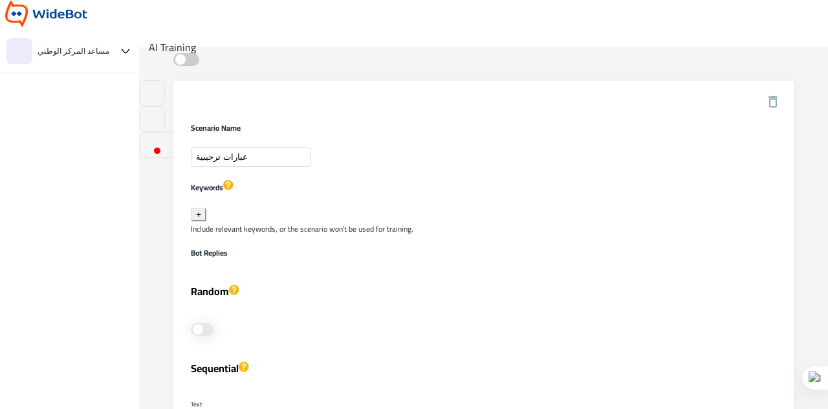
scroll to position [220, 0]
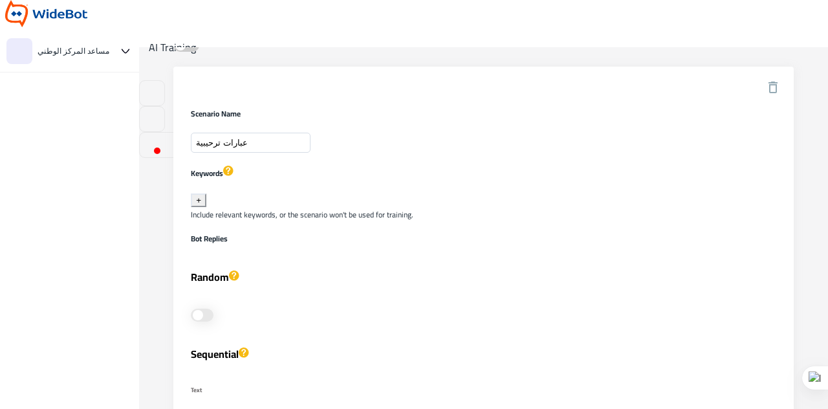
drag, startPoint x: 306, startPoint y: 230, endPoint x: 413, endPoint y: 215, distance: 107.8
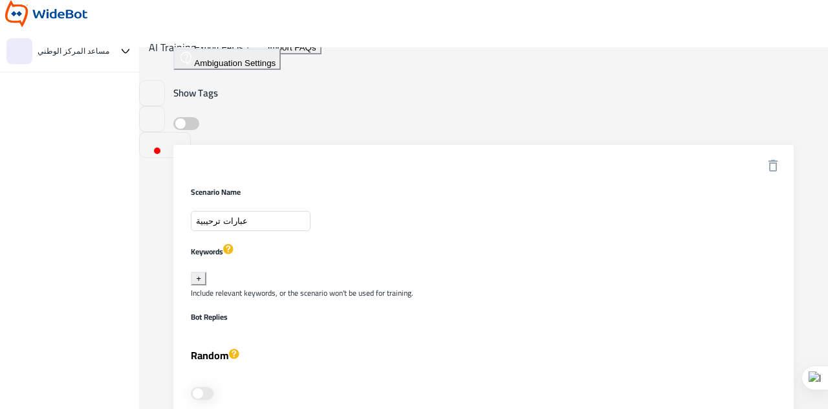
scroll to position [0, 0]
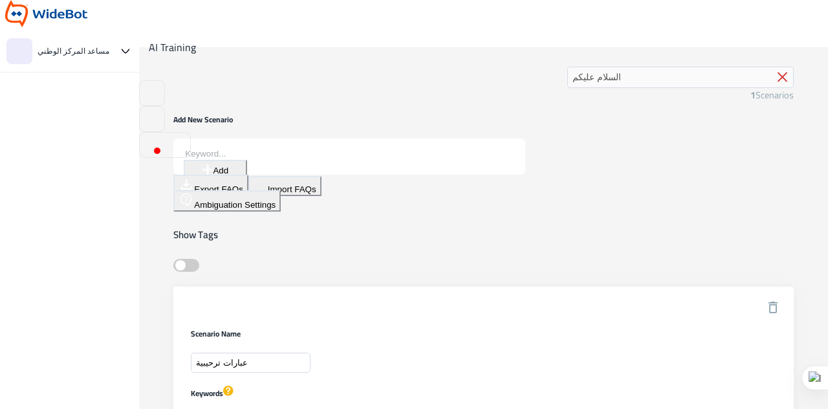
click at [778, 76] on icon at bounding box center [783, 77] width 10 height 10
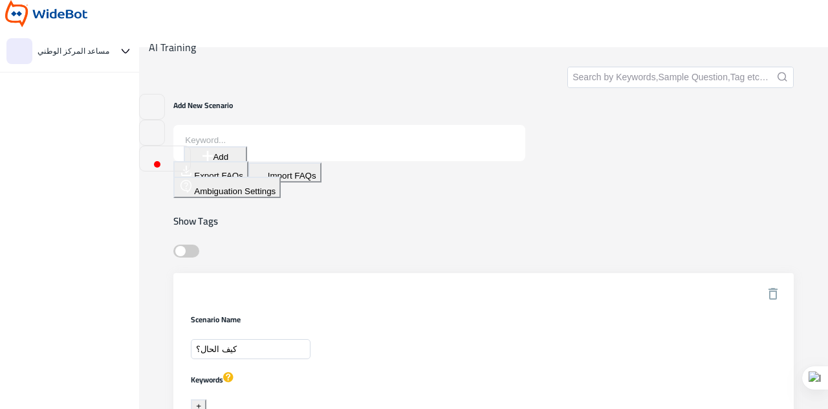
type input "after-faq"
type input "Budget-Government-Web"
type input "Self-Services-Government-Web"
type input "Self-Services-Individuals-Web"
click at [269, 339] on input "كيف الحال؟" at bounding box center [251, 349] width 120 height 20
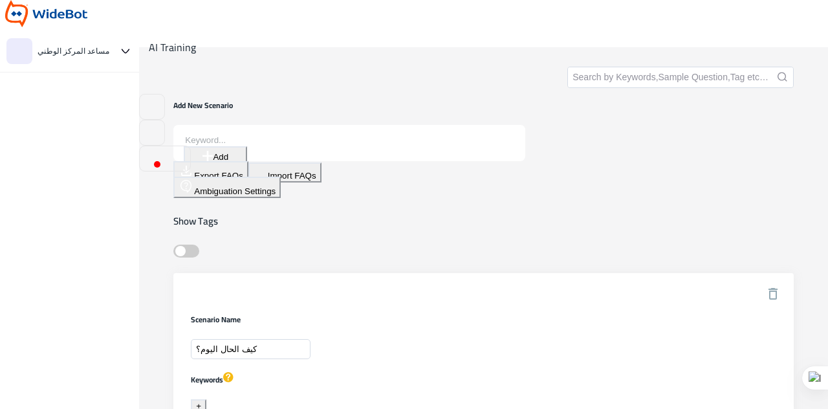
type input "كيف الحال اليوم؟"
click at [408, 372] on h5 "Keywords" at bounding box center [304, 379] width 226 height 14
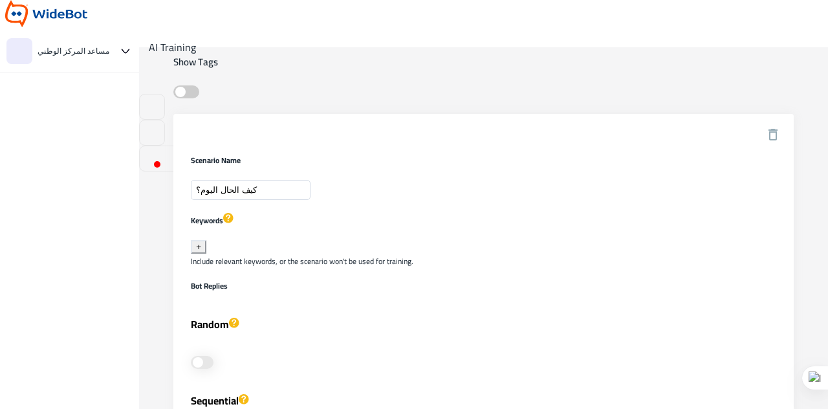
scroll to position [158, 0]
type textarea "كيف الحال اليوم؟"
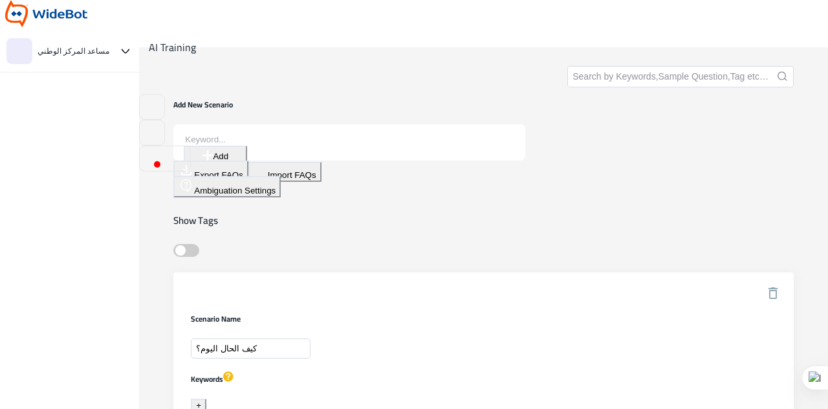
scroll to position [0, 0]
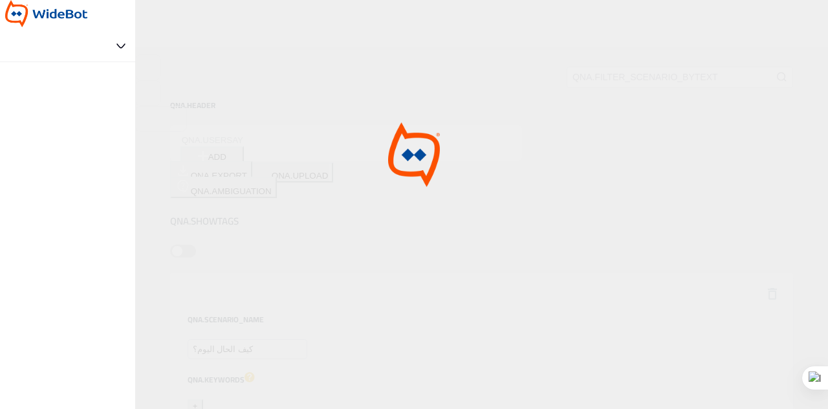
type input "Welcome Message-Web-Ar"
type input "after-faq"
type input "Self-Services-Individuals-Web"
type input "Self-Services-Government-Web"
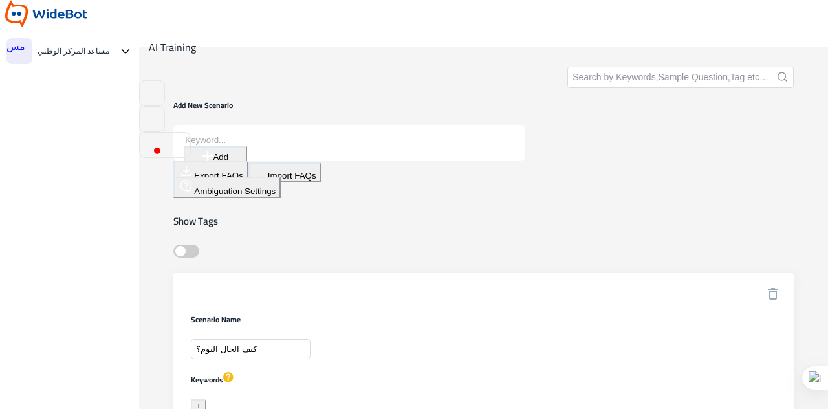
type input "Budget-Government-Web"
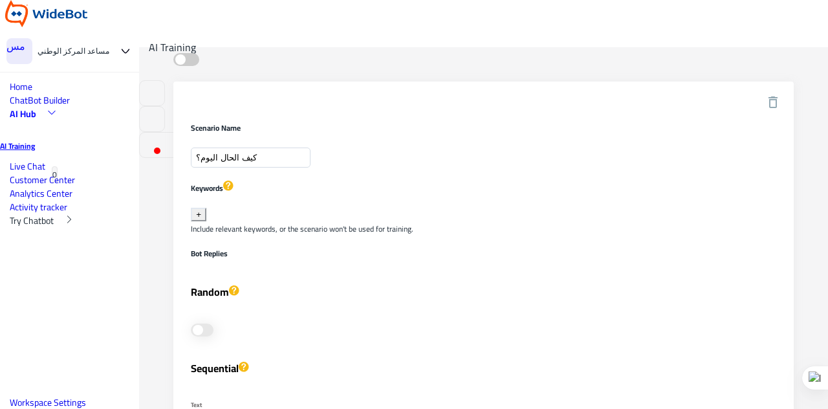
scroll to position [194, 0]
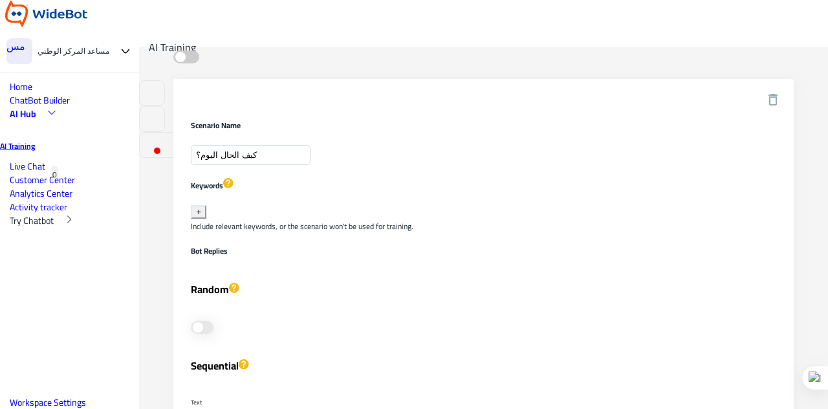
click at [69, 109] on span "ChatBot Builder" at bounding box center [40, 100] width 60 height 17
